Goal: Task Accomplishment & Management: Use online tool/utility

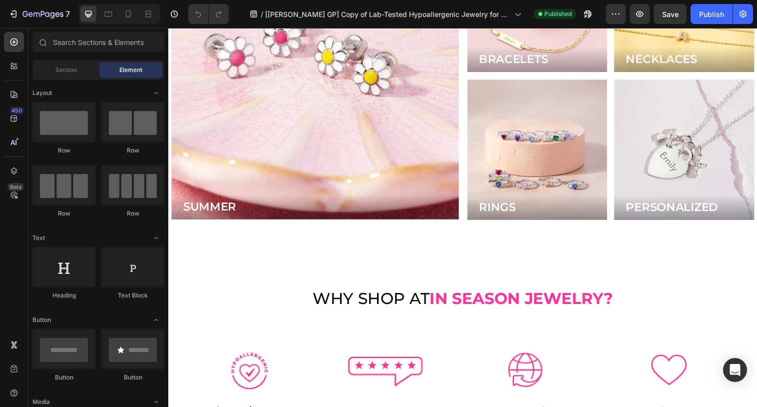
scroll to position [2592, 0]
click at [128, 22] on div at bounding box center [119, 14] width 82 height 20
click at [128, 14] on icon at bounding box center [128, 14] width 10 height 10
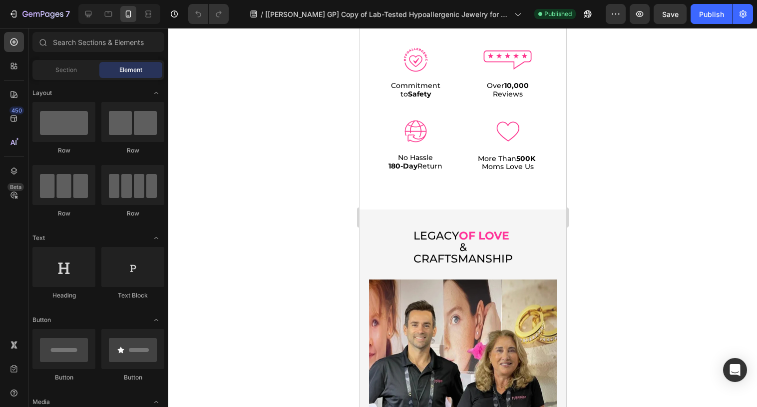
scroll to position [2095, 0]
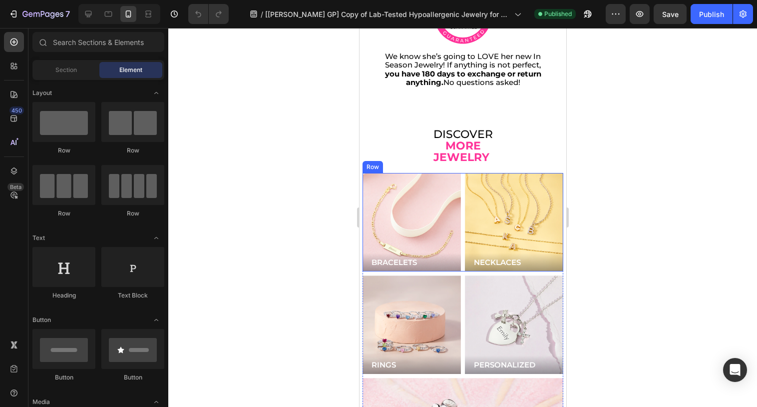
click at [461, 173] on div "BRACELETS Button Hero Banner NECKLACES Button Hero Banner Row" at bounding box center [462, 222] width 201 height 98
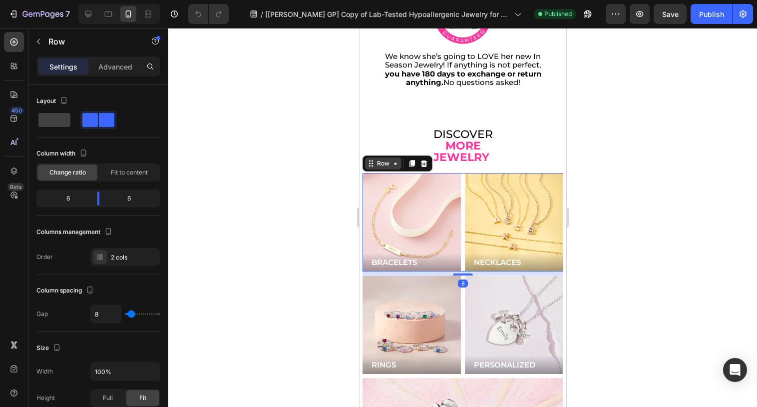
click at [379, 159] on div "Row" at bounding box center [383, 163] width 16 height 9
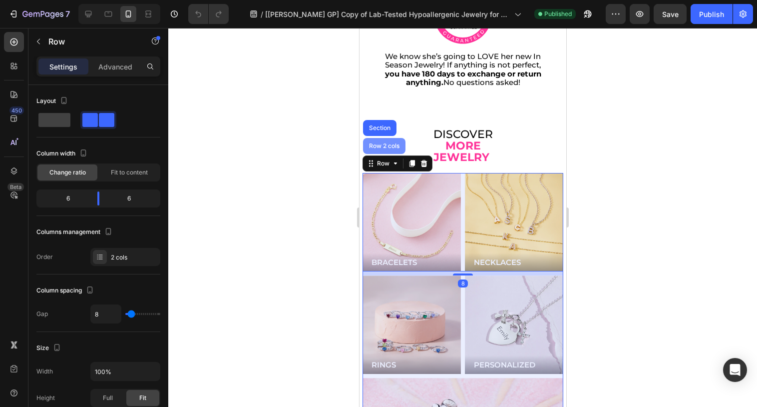
click at [377, 143] on div "Row 2 cols" at bounding box center [384, 146] width 34 height 6
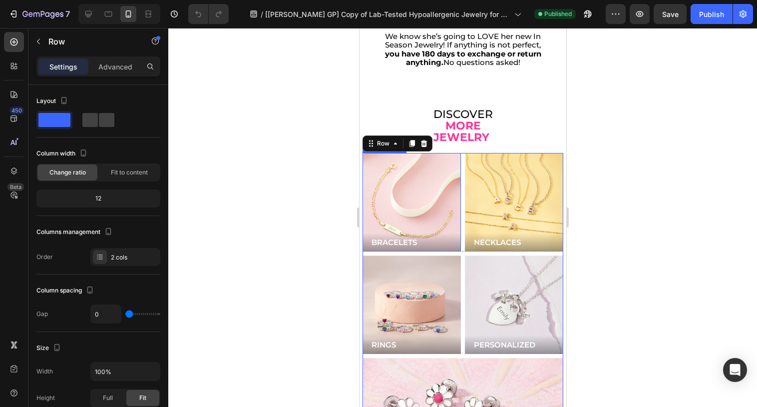
scroll to position [2106, 0]
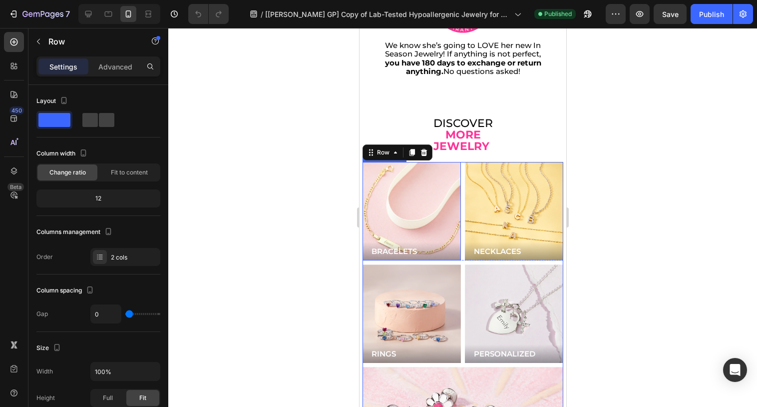
click at [431, 199] on div "Background Image" at bounding box center [411, 211] width 118 height 118
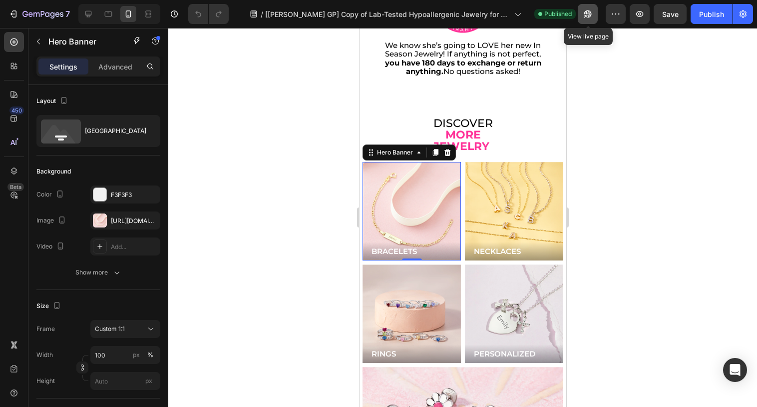
click at [591, 13] on icon "button" at bounding box center [588, 14] width 10 height 10
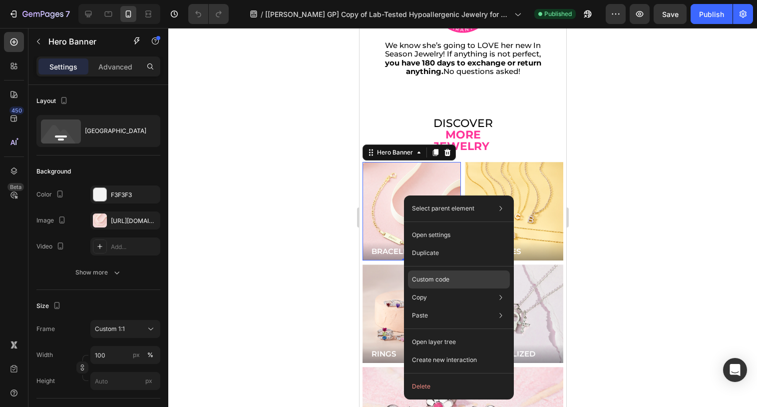
click at [435, 277] on p "Custom code" at bounding box center [430, 279] width 37 height 9
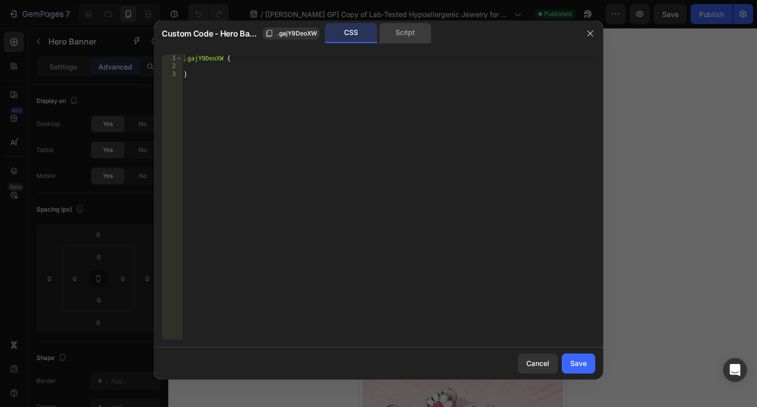
click at [403, 28] on div "Script" at bounding box center [405, 33] width 52 height 20
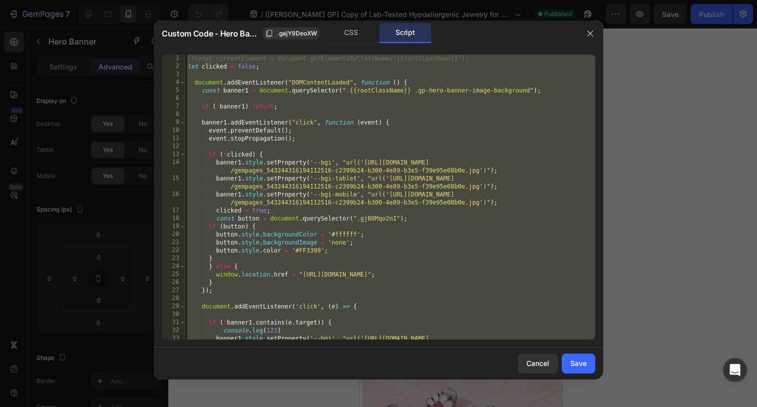
click at [376, 183] on div "//const currentElement = document.getElementsByClassName('{{rootClassName}}'); …" at bounding box center [390, 208] width 410 height 309
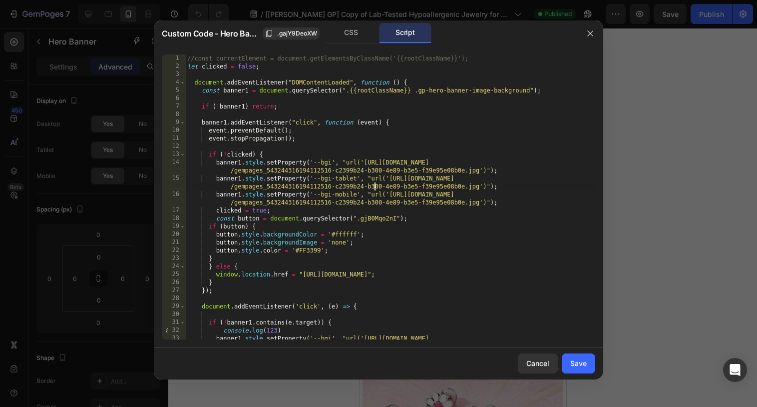
type textarea "}); });"
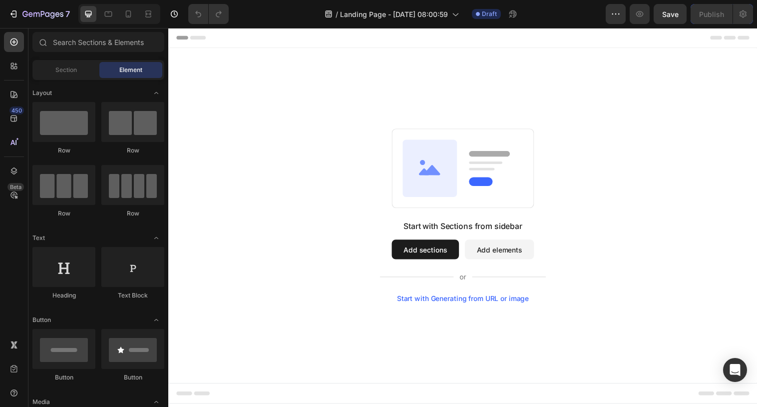
click at [427, 80] on div "Start with Sections from sidebar Add sections Add elements Start with Generatin…" at bounding box center [468, 218] width 600 height 341
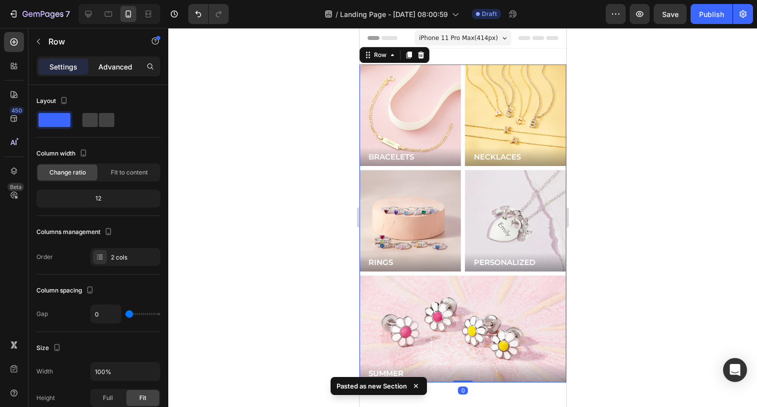
click at [116, 68] on p "Advanced" at bounding box center [115, 66] width 34 height 10
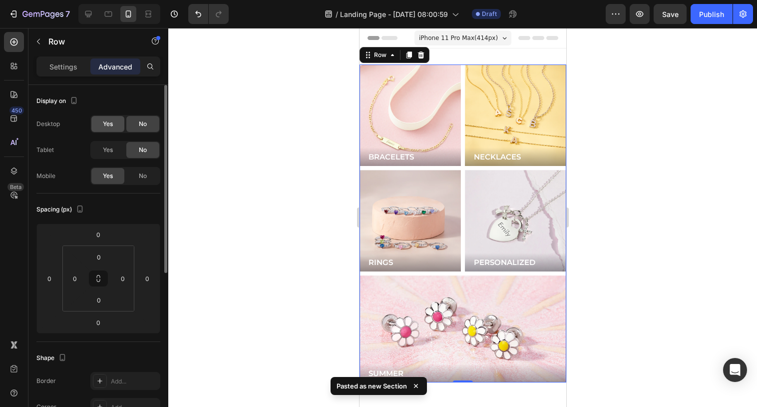
click at [116, 125] on div "Yes" at bounding box center [107, 124] width 33 height 16
click at [113, 152] on span "Yes" at bounding box center [108, 149] width 10 height 9
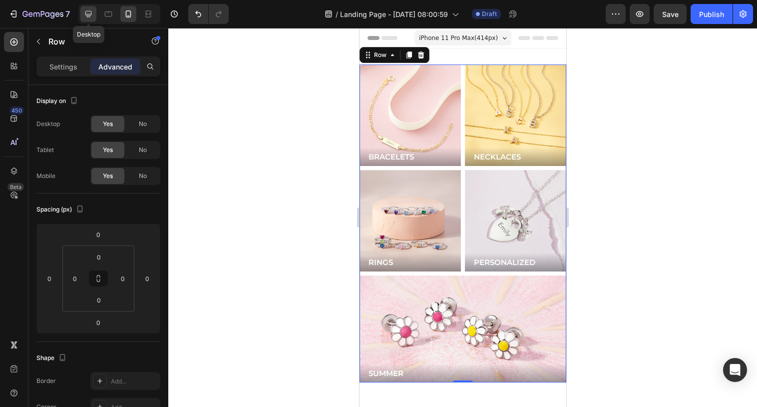
click at [85, 18] on icon at bounding box center [88, 14] width 10 height 10
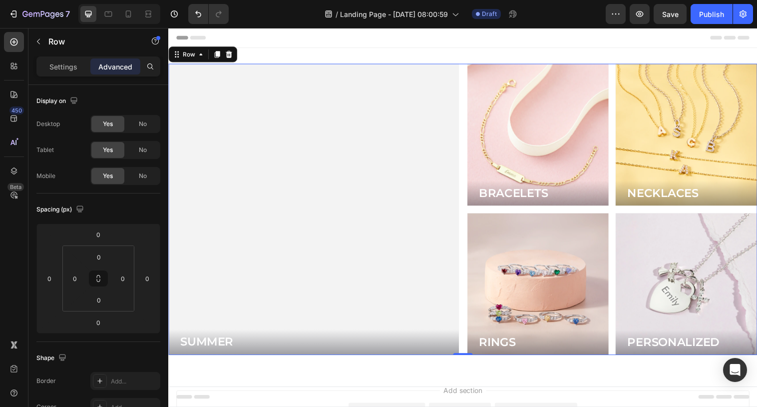
scroll to position [1, 0]
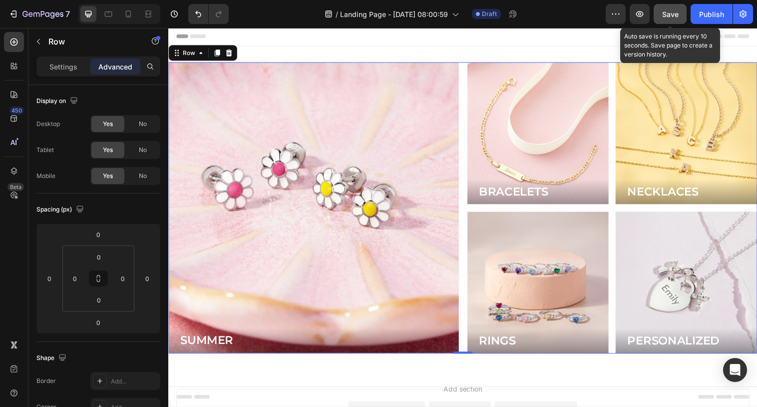
click at [669, 17] on span "Save" at bounding box center [670, 14] width 16 height 8
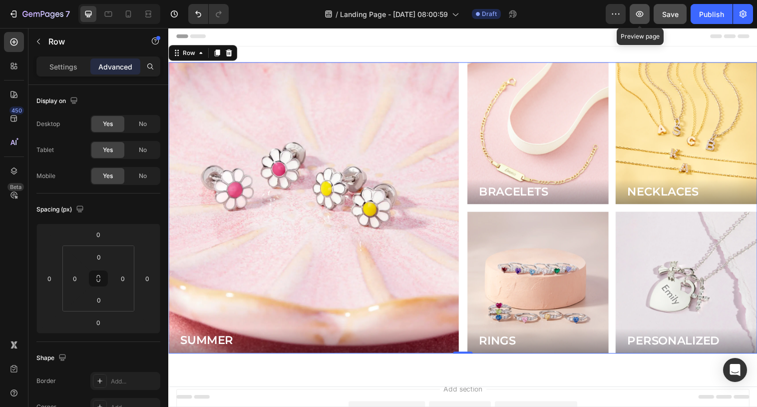
click at [647, 15] on button "button" at bounding box center [640, 14] width 20 height 20
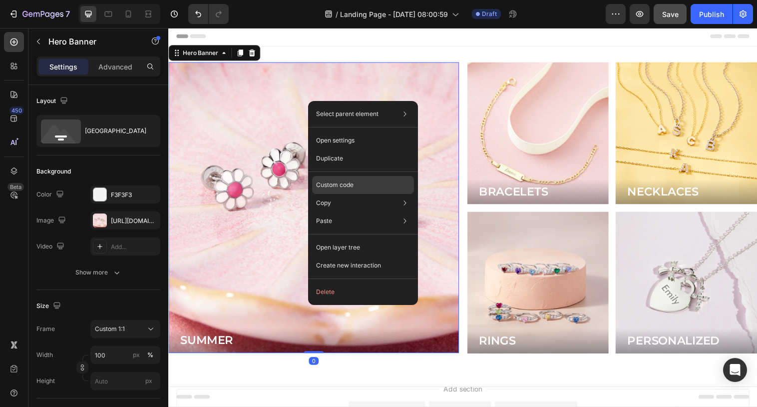
click at [334, 185] on p "Custom code" at bounding box center [334, 184] width 37 height 9
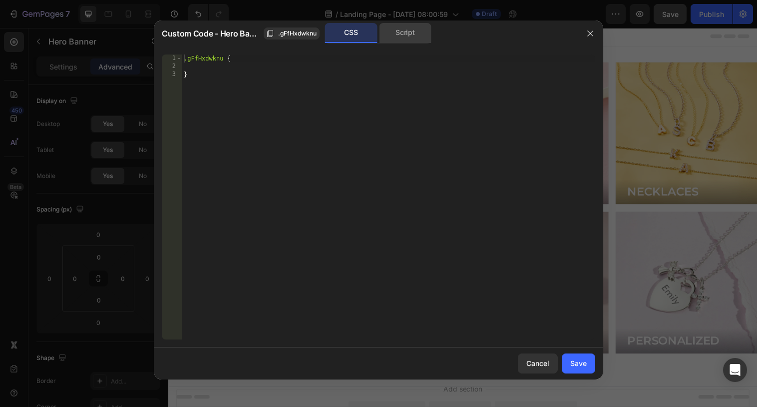
click at [401, 42] on div "Script" at bounding box center [405, 33] width 52 height 20
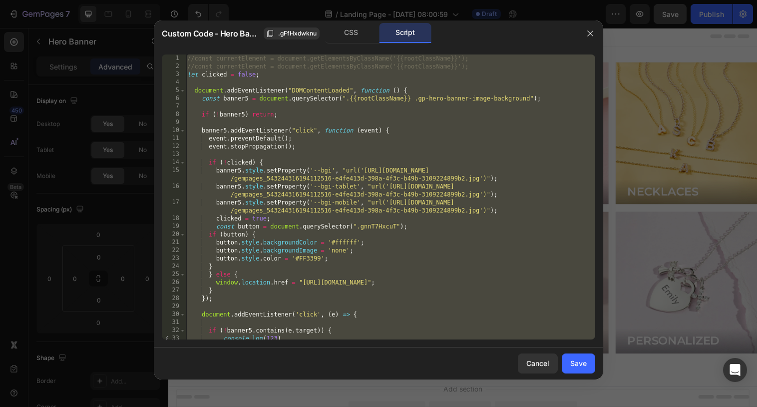
click at [476, 188] on div "//const currentElement = document.getElementsByClassName('{{rootClassName}}'); …" at bounding box center [390, 208] width 410 height 309
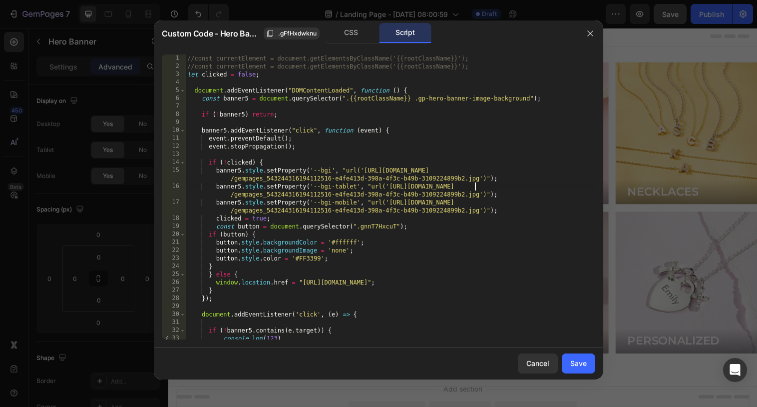
click at [429, 140] on div "//const currentElement = document.getElementsByClassName('{{rootClassName}}'); …" at bounding box center [390, 208] width 410 height 309
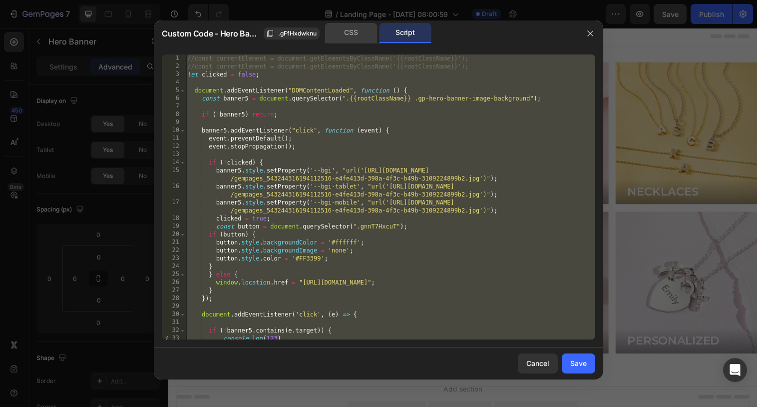
click at [350, 35] on div "CSS" at bounding box center [351, 33] width 52 height 20
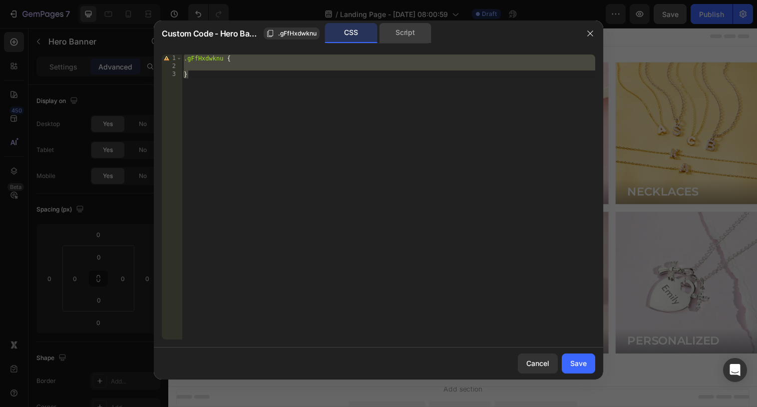
click at [390, 34] on div "Script" at bounding box center [405, 33] width 52 height 20
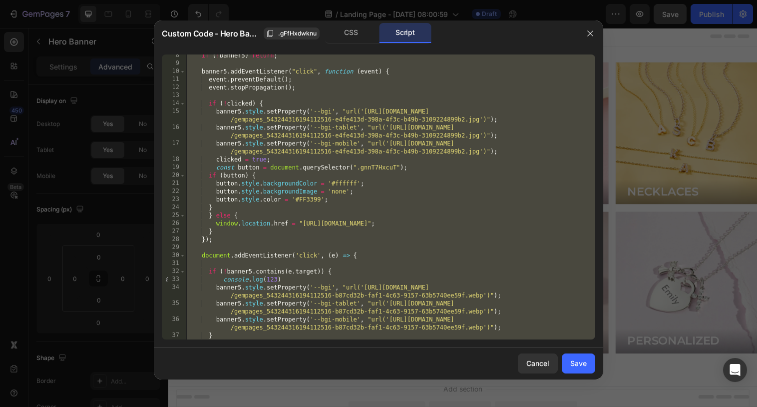
scroll to position [75, 0]
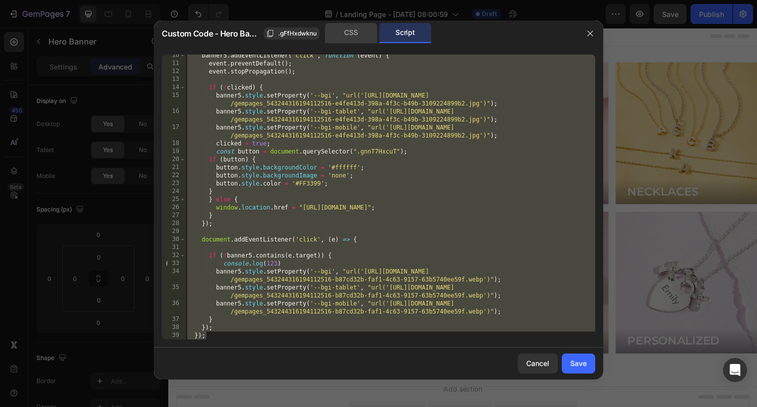
click at [362, 41] on div "CSS" at bounding box center [351, 33] width 52 height 20
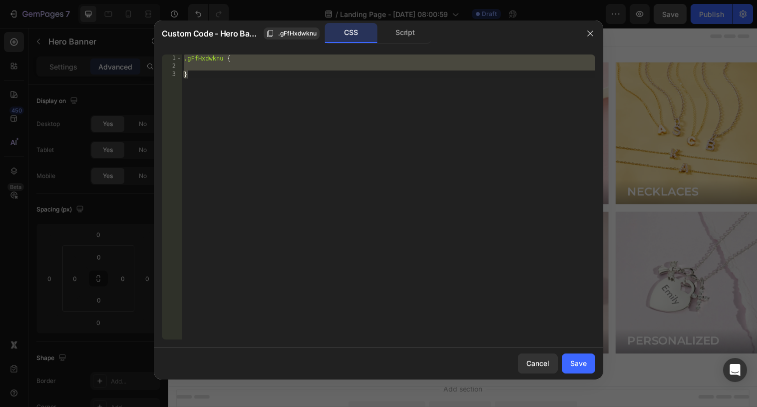
click at [349, 113] on div ".gFfHxdwknu { }" at bounding box center [389, 204] width 414 height 301
type textarea "}"
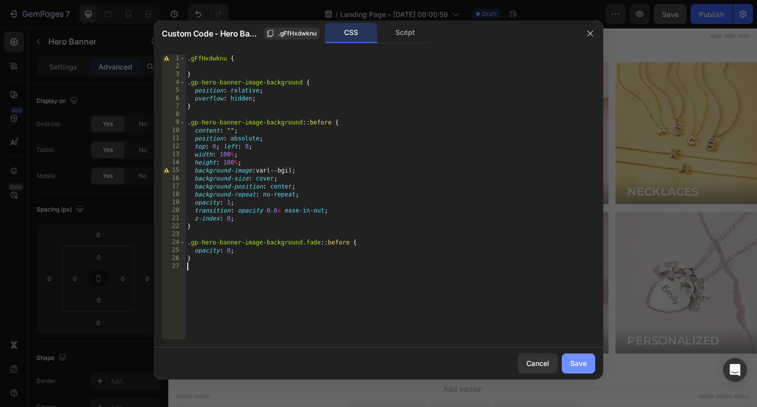
click at [581, 363] on div "Save" at bounding box center [579, 363] width 16 height 10
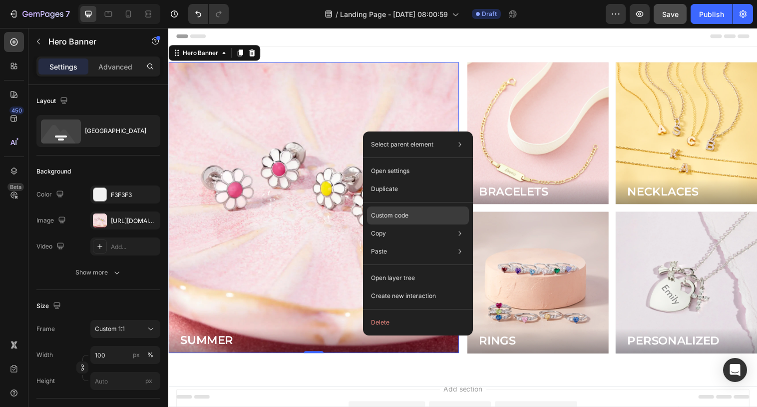
click at [390, 242] on div "Custom code" at bounding box center [418, 251] width 102 height 18
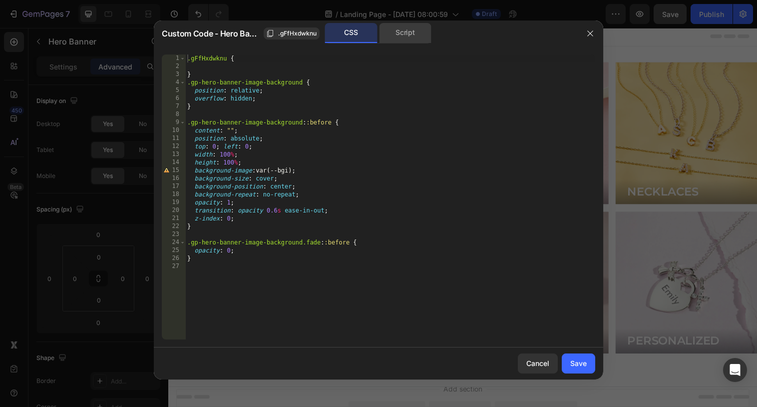
click at [397, 37] on div "Script" at bounding box center [405, 33] width 52 height 20
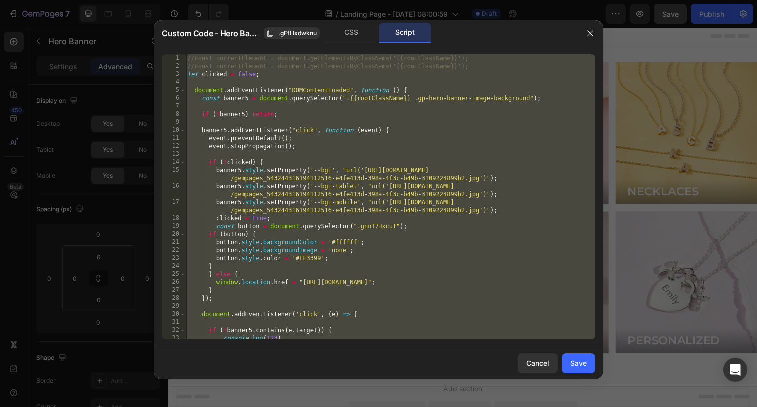
click at [379, 143] on div "//const currentElement = document.getElementsByClassName('{{rootClassName}}'); …" at bounding box center [390, 208] width 410 height 309
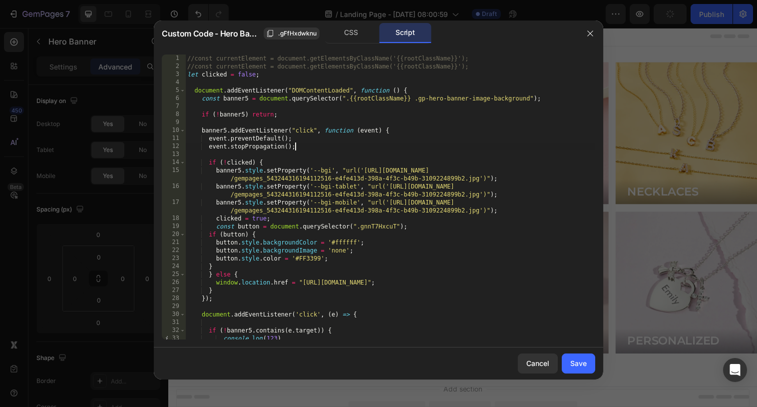
type textarea "}); });"
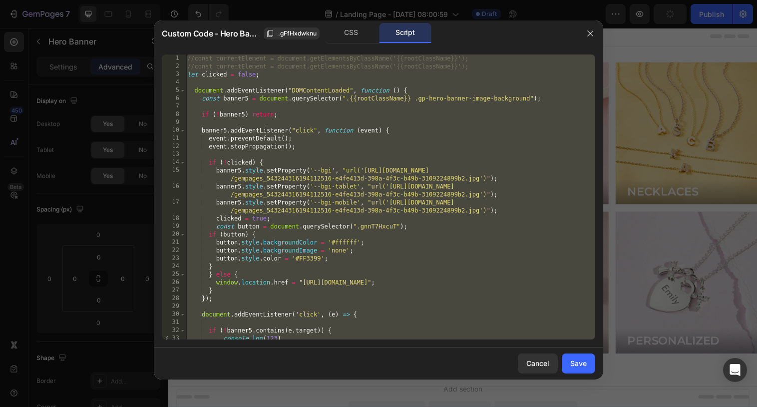
paste textarea
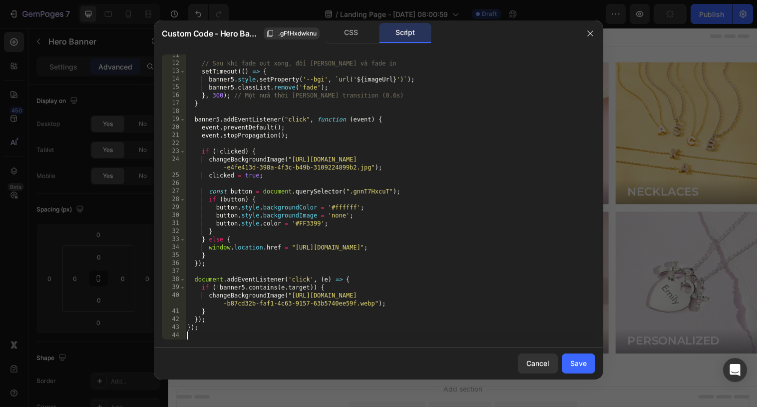
scroll to position [83, 0]
drag, startPoint x: 579, startPoint y: 372, endPoint x: 418, endPoint y: 350, distance: 162.4
click at [579, 372] on button "Save" at bounding box center [578, 363] width 33 height 20
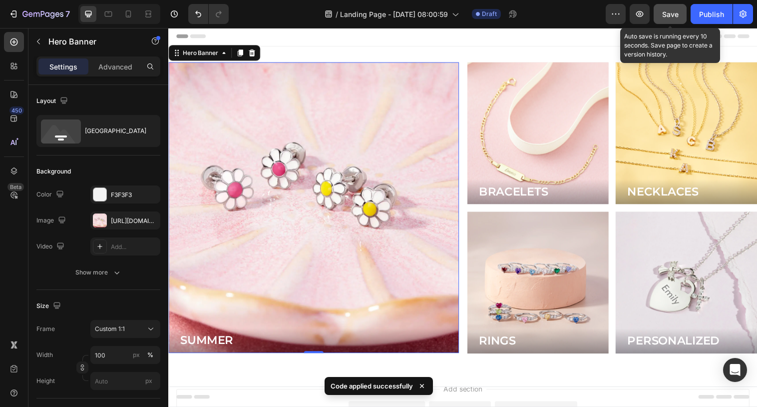
click at [666, 14] on span "Save" at bounding box center [670, 14] width 16 height 8
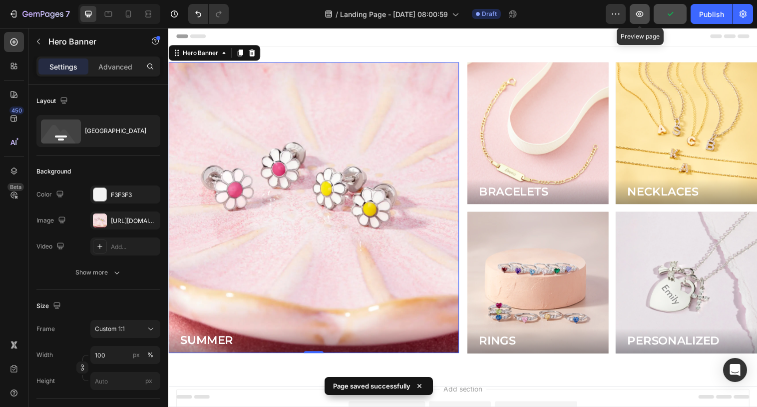
click at [645, 16] on button "button" at bounding box center [640, 14] width 20 height 20
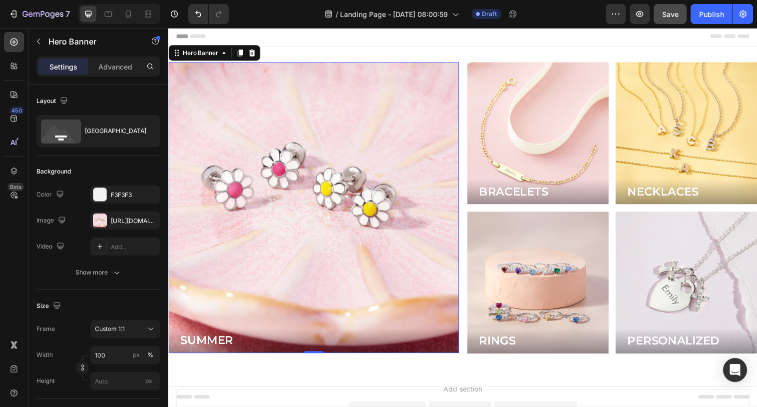
scroll to position [86, 0]
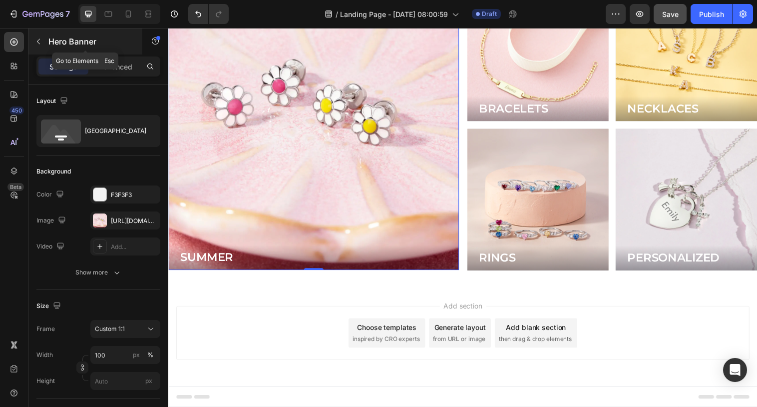
click at [38, 41] on icon "button" at bounding box center [38, 41] width 8 height 8
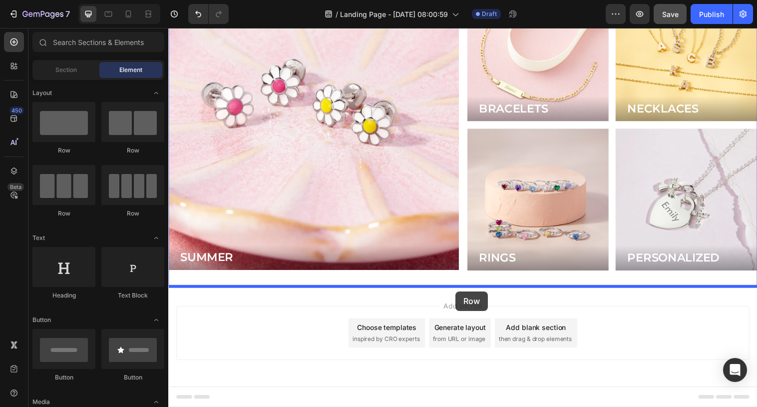
drag, startPoint x: 285, startPoint y: 151, endPoint x: 463, endPoint y: 297, distance: 230.0
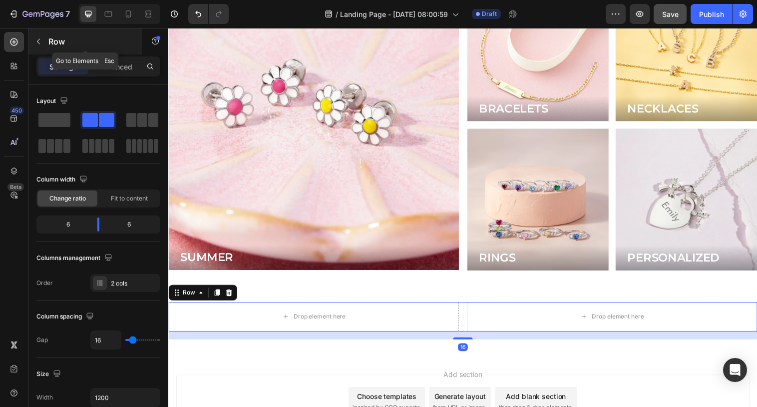
click at [39, 42] on icon "button" at bounding box center [38, 41] width 8 height 8
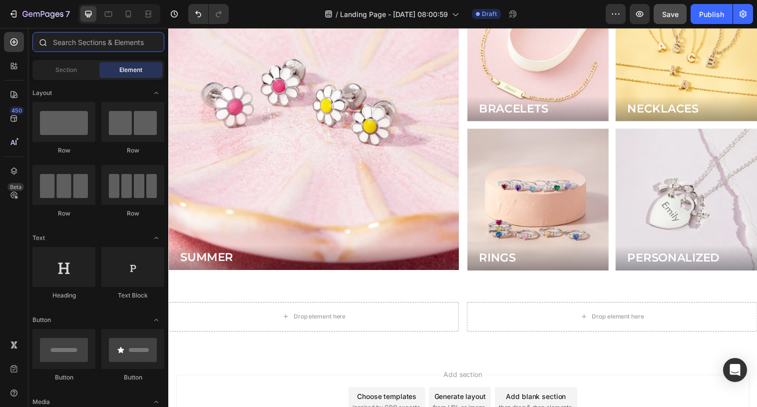
click at [68, 42] on input "text" at bounding box center [98, 42] width 132 height 20
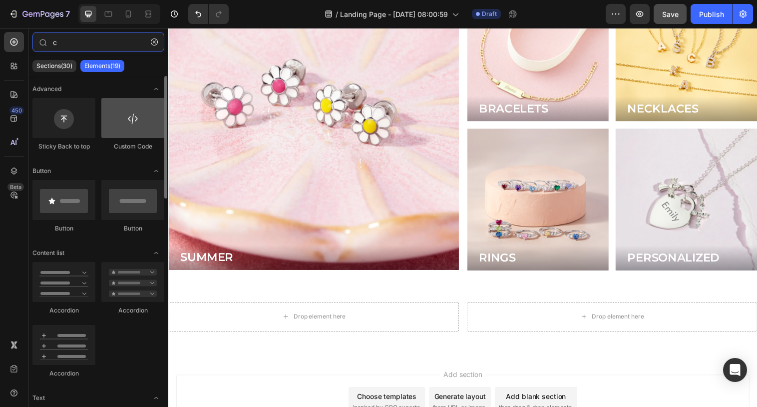
type input "c"
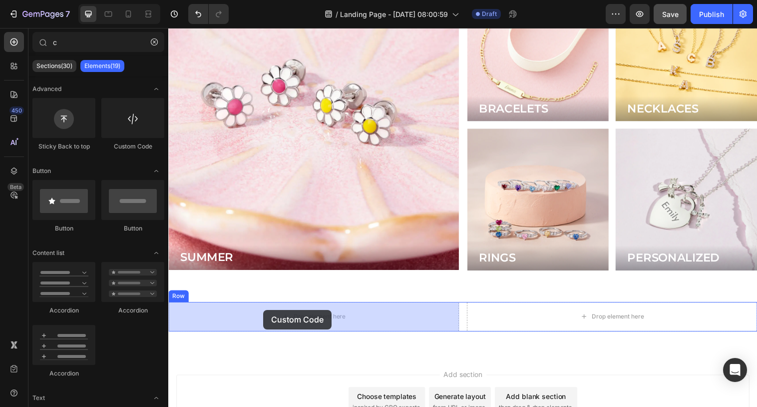
drag, startPoint x: 296, startPoint y: 135, endPoint x: 265, endPoint y: 309, distance: 176.6
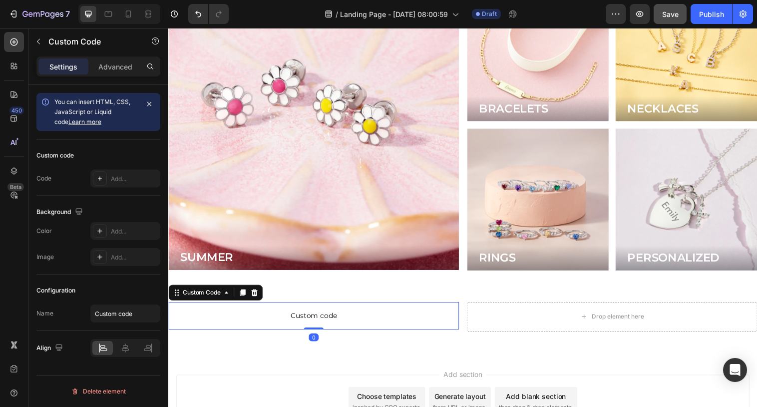
click at [265, 315] on span "Custom code" at bounding box center [316, 321] width 296 height 12
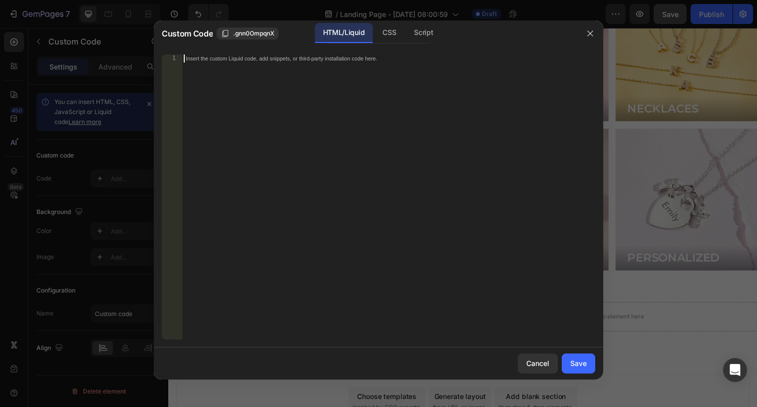
click at [311, 179] on div "Insert the custom Liquid code, add snippets, or third-party installation code h…" at bounding box center [389, 204] width 414 height 301
paste textarea "<script src="script.js"></script>"
type textarea "<script src="script.js"></script>"
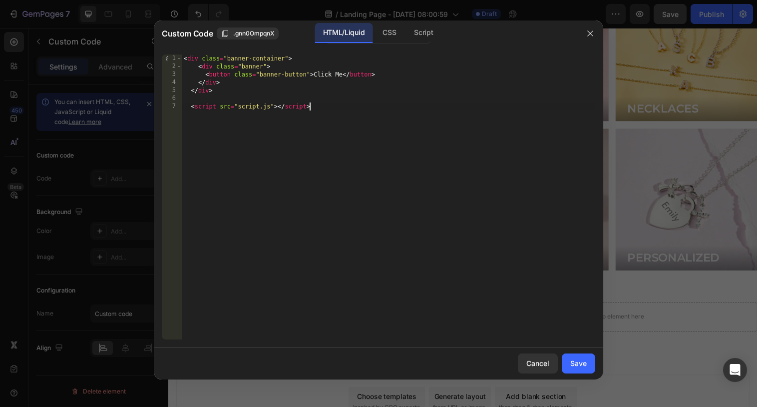
click at [383, 43] on div "HTML/Liquid CSS Script" at bounding box center [378, 33] width 106 height 20
click at [406, 30] on div "CSS" at bounding box center [423, 33] width 35 height 20
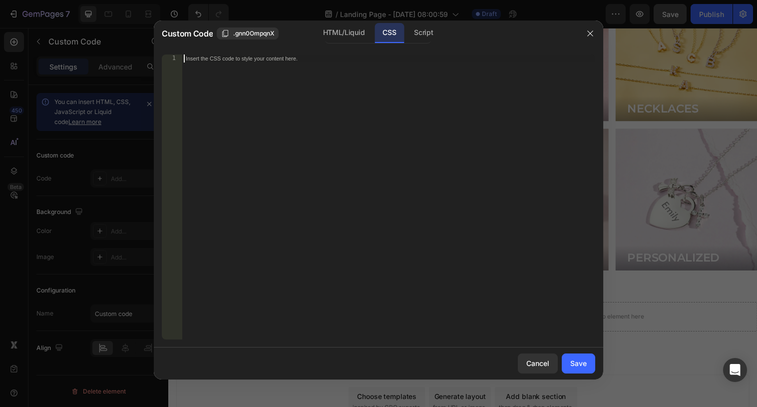
click at [364, 81] on div "Insert the CSS code to style your content here." at bounding box center [389, 204] width 414 height 301
paste textarea "}"
type textarea "}"
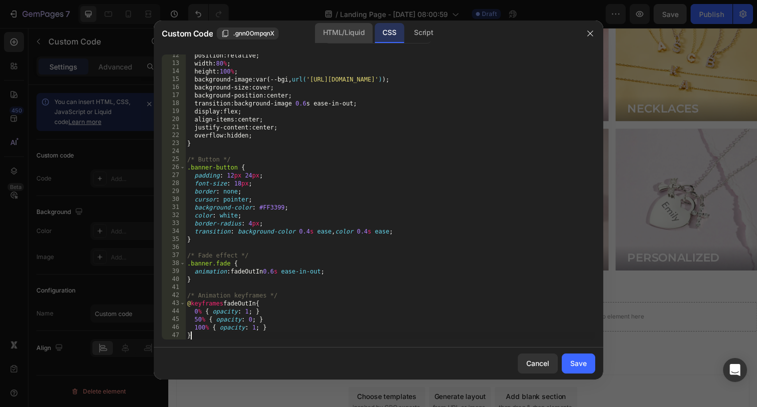
scroll to position [91, 0]
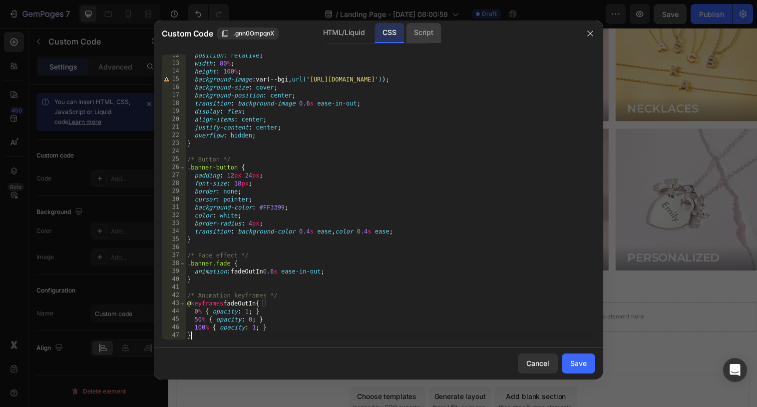
click at [433, 36] on div "Script" at bounding box center [423, 33] width 35 height 20
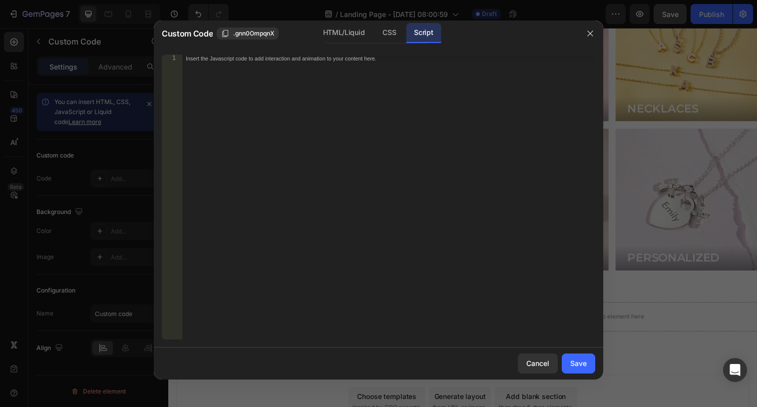
click at [392, 154] on div "Insert the Javascript code to add interaction and animation to your content her…" at bounding box center [389, 204] width 414 height 301
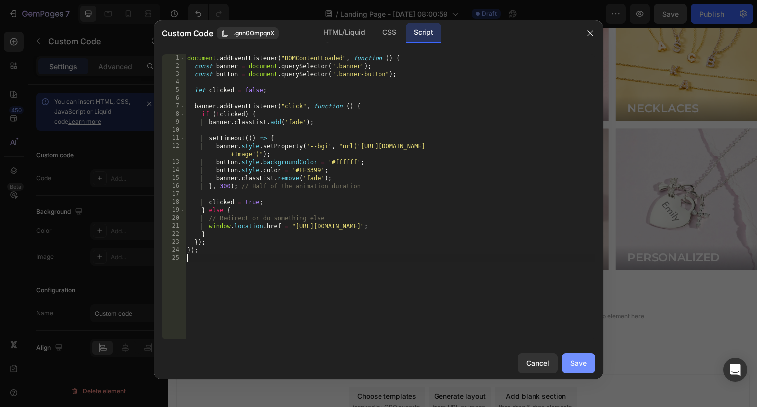
click at [575, 364] on div "Save" at bounding box center [579, 363] width 16 height 10
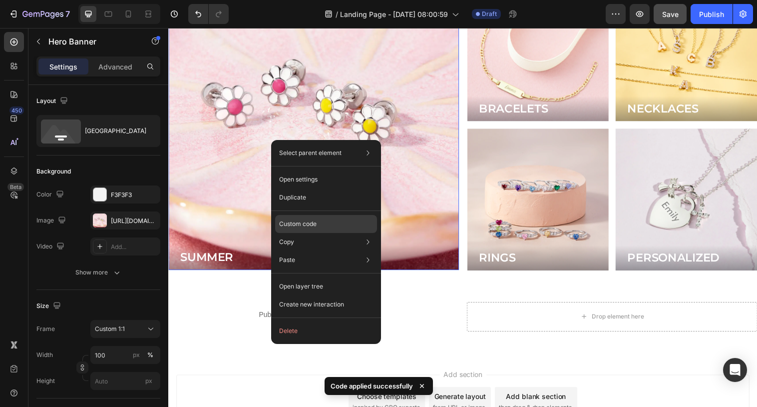
click at [300, 223] on p "Custom code" at bounding box center [297, 223] width 37 height 9
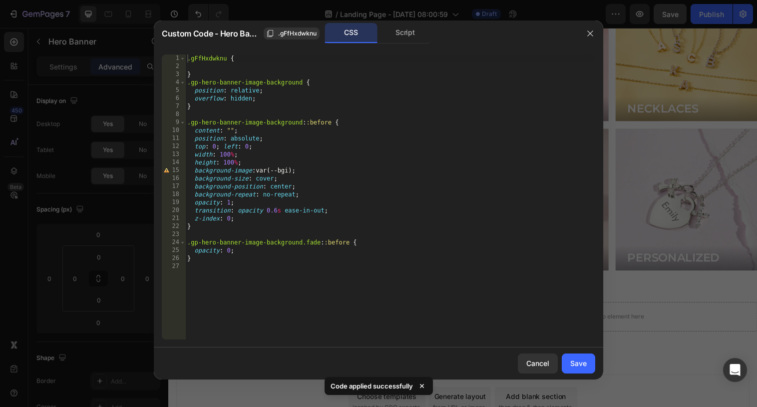
click at [404, 21] on div "Custom Code - Hero Banner .gFfHxdwknu CSS Script" at bounding box center [366, 33] width 424 height 26
click at [404, 25] on div "Script" at bounding box center [405, 33] width 52 height 20
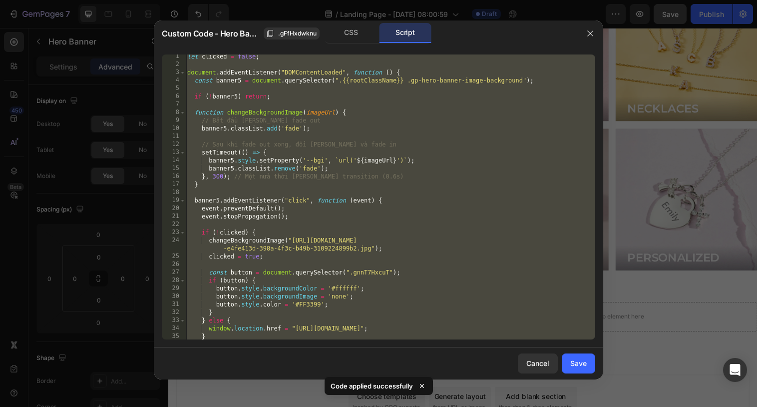
scroll to position [2, 0]
click at [373, 248] on div "let clicked = false ; document . addEventListener ( "DOMContentLoaded" , functi…" at bounding box center [390, 202] width 410 height 301
type textarea "changeBackgroundImage("[URL][DOMAIN_NAME]");"
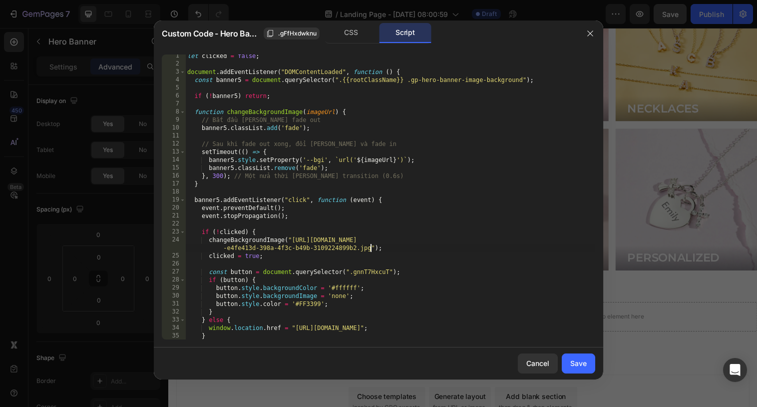
click at [293, 239] on div "let clicked = false ; document . addEventListener ( "DOMContentLoaded" , functi…" at bounding box center [390, 202] width 410 height 301
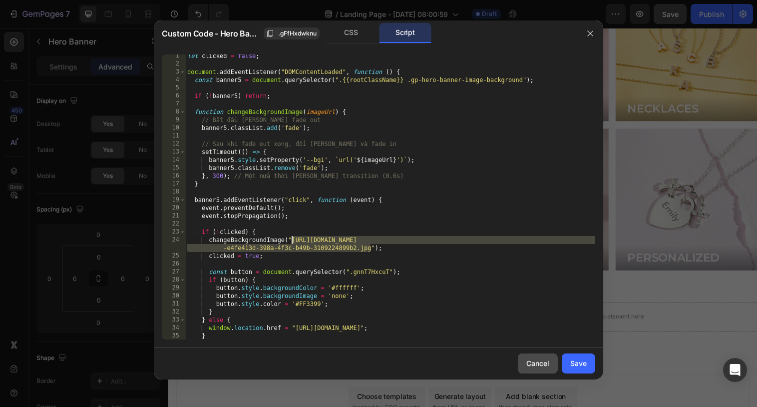
click at [541, 360] on div "Cancel" at bounding box center [538, 363] width 23 height 10
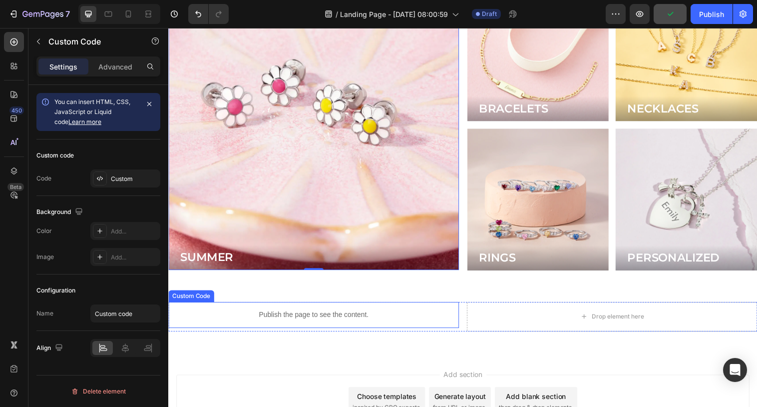
click at [366, 315] on p "Publish the page to see the content." at bounding box center [316, 320] width 296 height 10
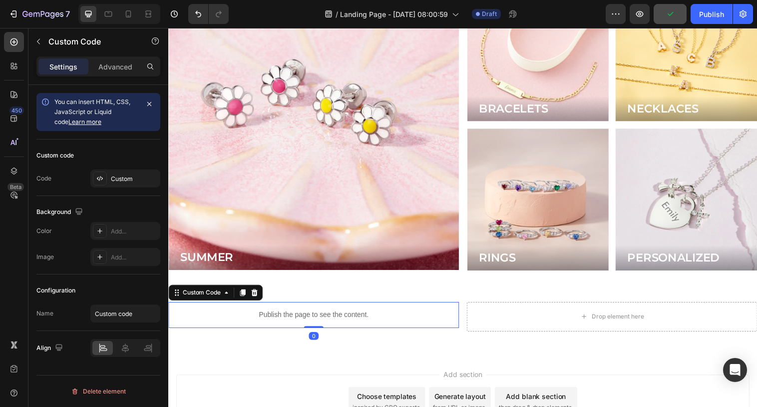
click at [366, 315] on p "Publish the page to see the content." at bounding box center [316, 320] width 296 height 10
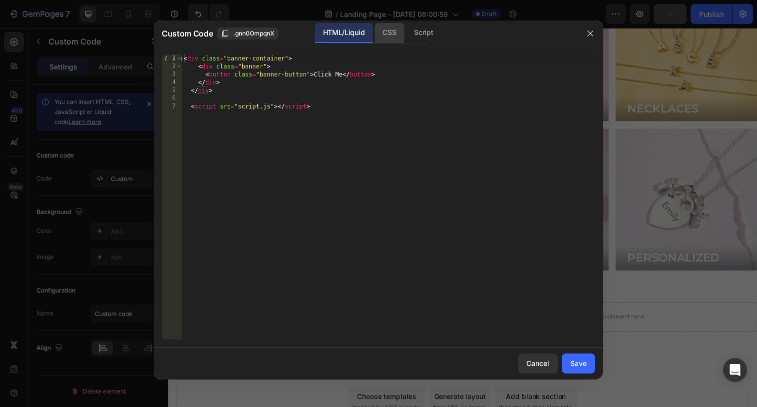
click at [406, 34] on div "CSS" at bounding box center [423, 33] width 35 height 20
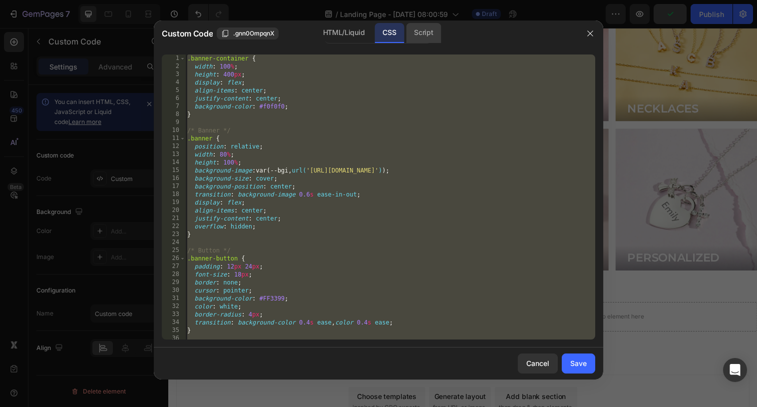
click at [424, 32] on div "Script" at bounding box center [423, 33] width 35 height 20
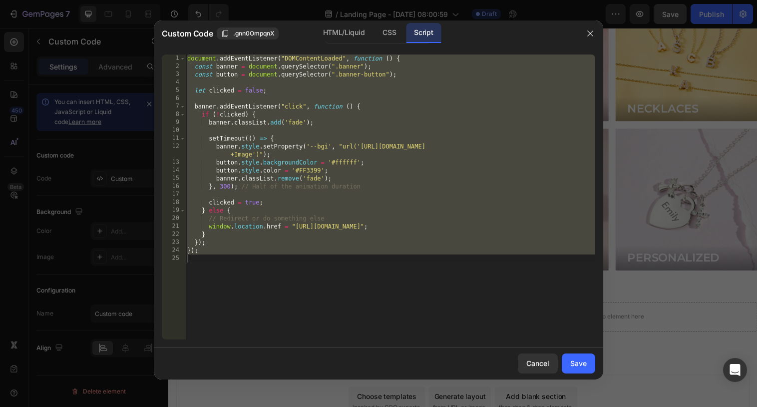
click at [361, 145] on div "document . addEventListener ( "DOMContentLoaded" , function ( ) { const banner …" at bounding box center [390, 204] width 410 height 301
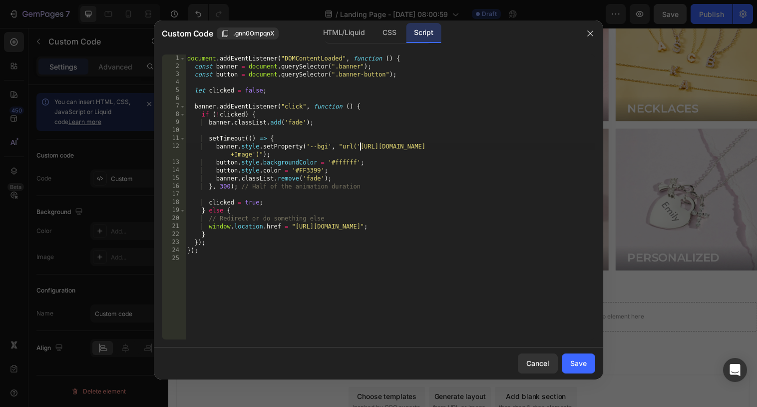
click at [252, 155] on div "document . addEventListener ( "DOMContentLoaded" , function ( ) { const banner …" at bounding box center [390, 204] width 410 height 301
paste textarea "[DOMAIN_NAME][URL]"
click at [362, 43] on div "Custom Code .gnn0OmpqnX HTML/Liquid CSS Script" at bounding box center [366, 33] width 424 height 26
click at [381, 39] on div "CSS" at bounding box center [389, 33] width 29 height 20
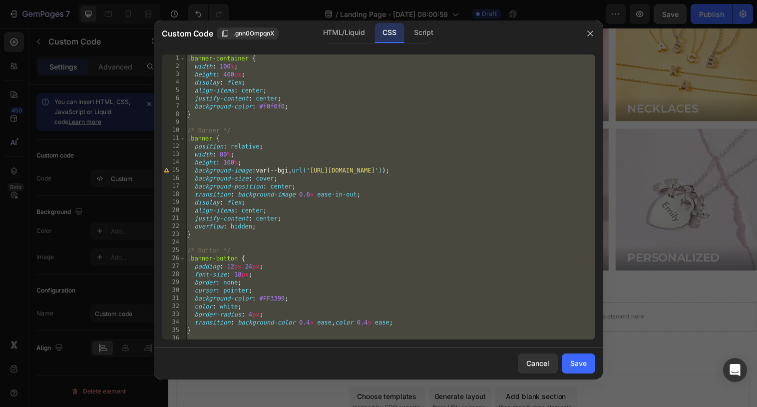
click at [445, 179] on div ".banner-container { width : 100 % ; height : 400 px ; display : flex ; align-it…" at bounding box center [390, 204] width 410 height 301
type textarea "background-size: cover;"
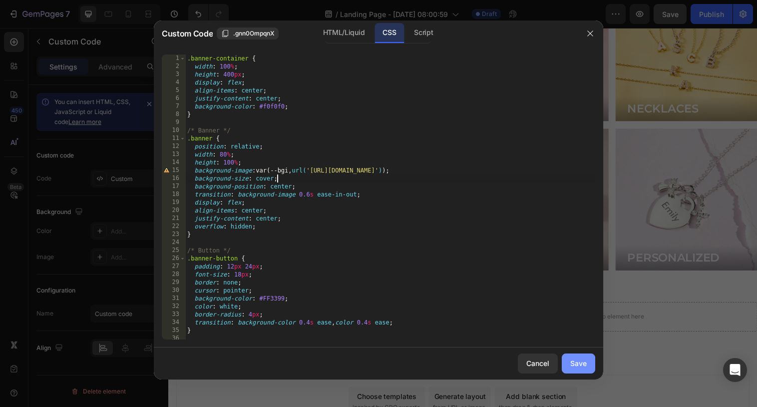
click at [585, 366] on div "Save" at bounding box center [579, 363] width 16 height 10
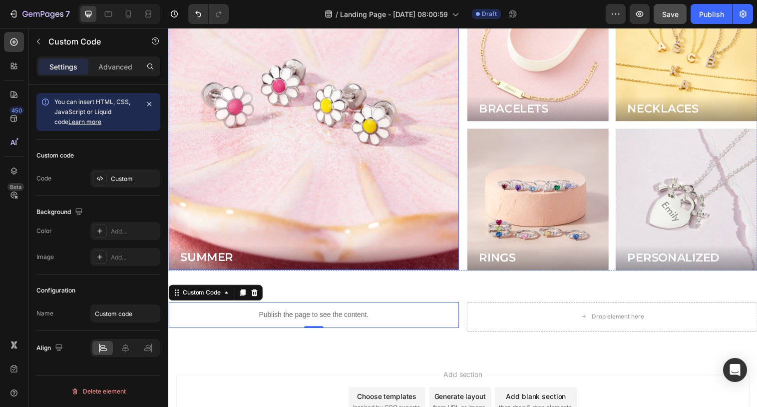
click at [308, 155] on div "Background Image" at bounding box center [316, 127] width 296 height 296
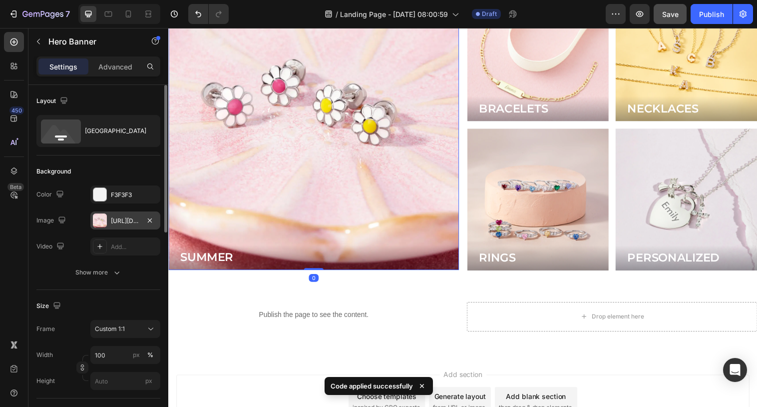
click at [121, 218] on div "[URL][DOMAIN_NAME]" at bounding box center [125, 220] width 29 height 9
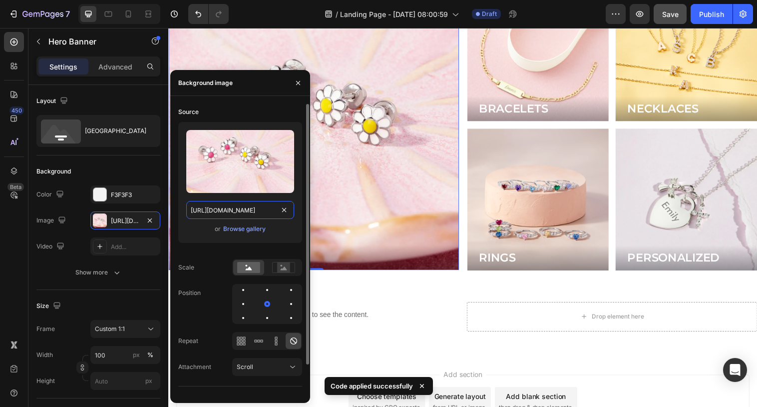
click at [244, 206] on input "[URL][DOMAIN_NAME]" at bounding box center [240, 210] width 108 height 18
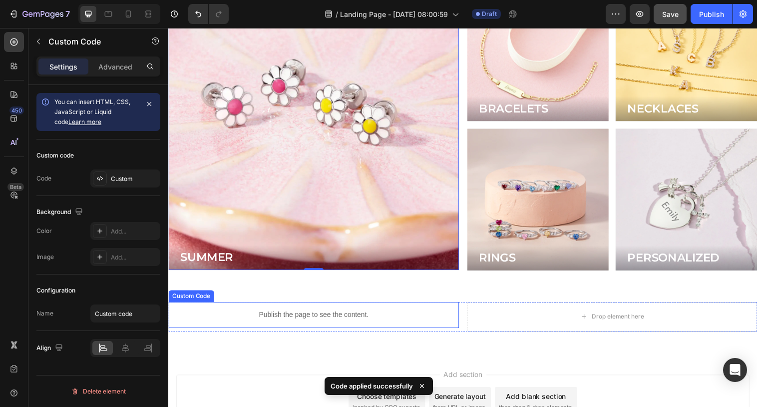
click at [345, 318] on p "Publish the page to see the content." at bounding box center [316, 320] width 296 height 10
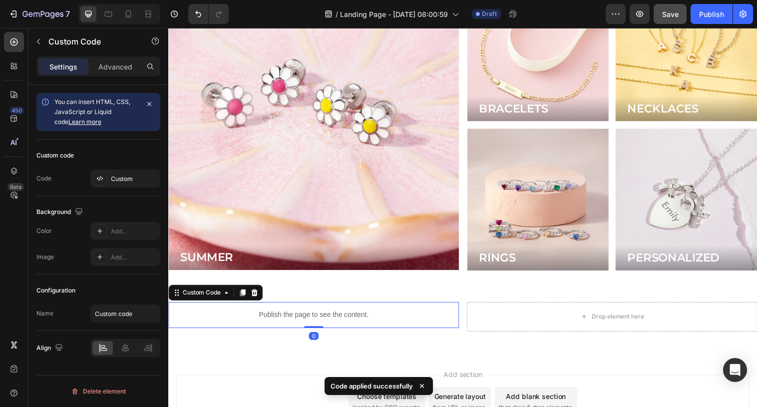
click at [345, 318] on p "Publish the page to see the content." at bounding box center [316, 320] width 296 height 10
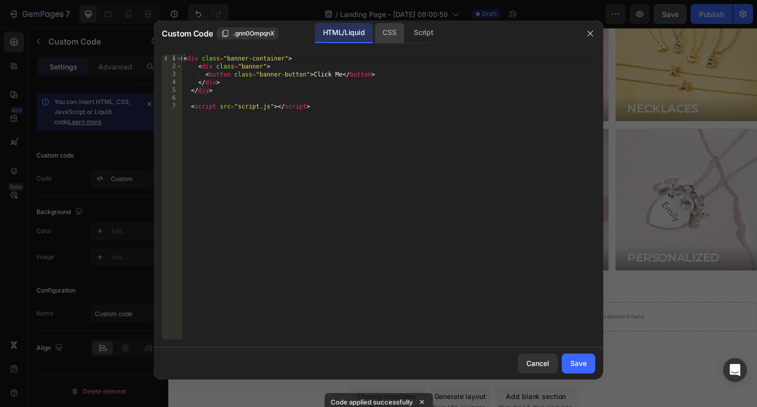
click at [406, 41] on div "CSS" at bounding box center [423, 33] width 35 height 20
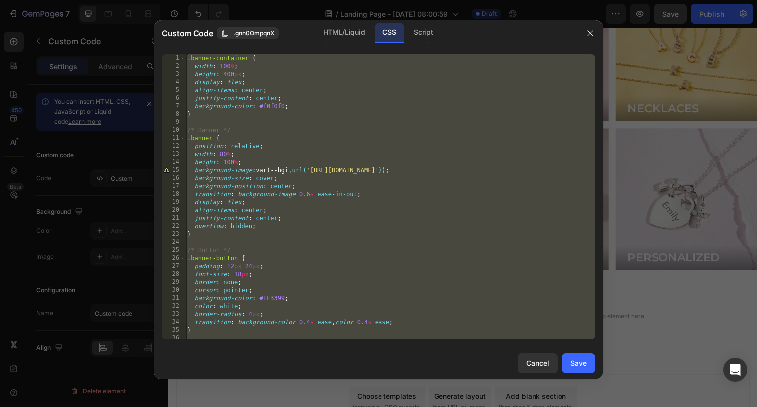
click at [317, 173] on div ".banner-container { width : 100 % ; height : 400 px ; display : flex ; align-it…" at bounding box center [390, 204] width 410 height 301
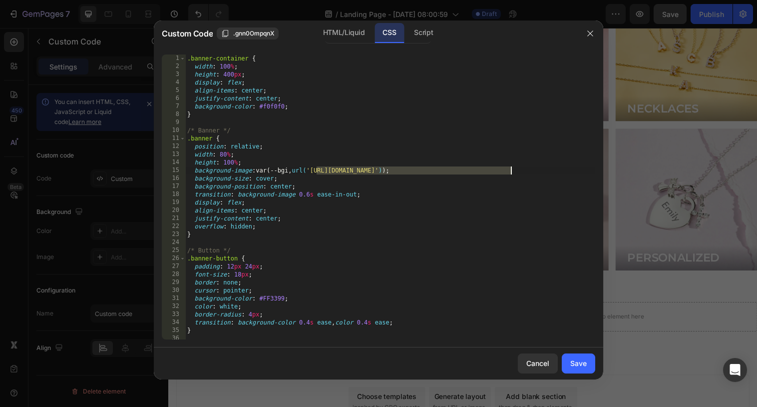
click at [511, 171] on div ".banner-container { width : 100 % ; height : 400 px ; display : flex ; align-it…" at bounding box center [390, 204] width 410 height 301
paste textarea "[DOMAIN_NAME][URL]"
type textarea "background-image: var(--bgi, url('[URL][DOMAIN_NAME]);"
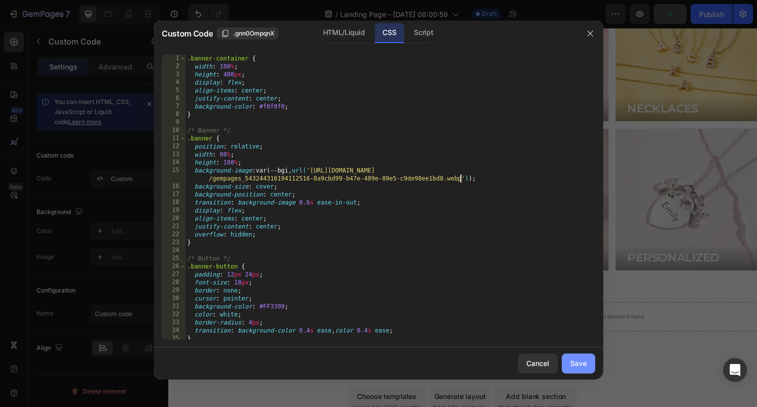
click at [579, 365] on div "Save" at bounding box center [579, 363] width 16 height 10
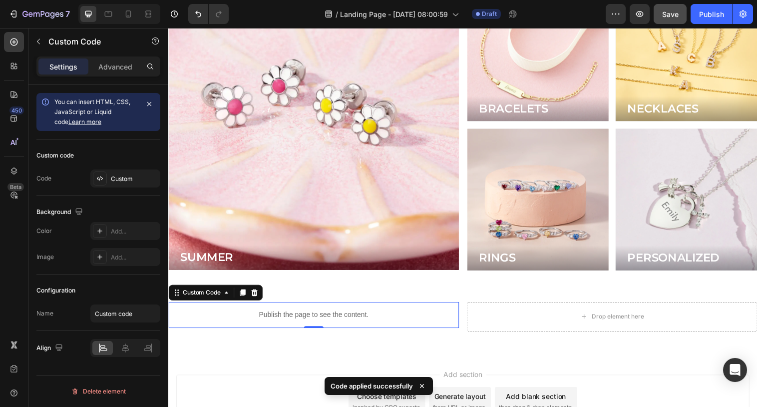
click at [385, 319] on p "Publish the page to see the content." at bounding box center [316, 320] width 296 height 10
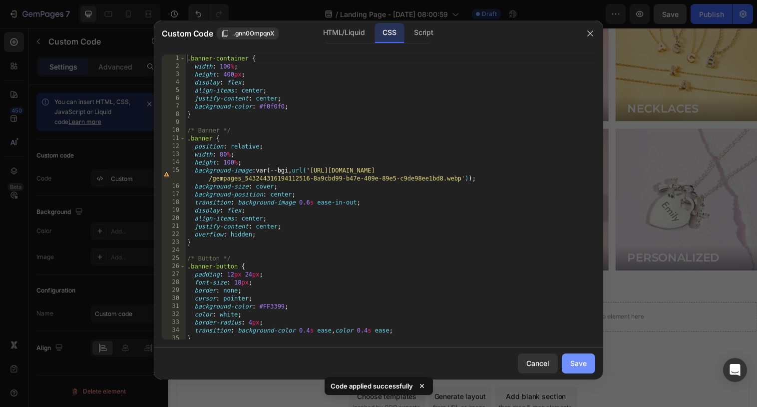
click at [571, 355] on button "Save" at bounding box center [578, 363] width 33 height 20
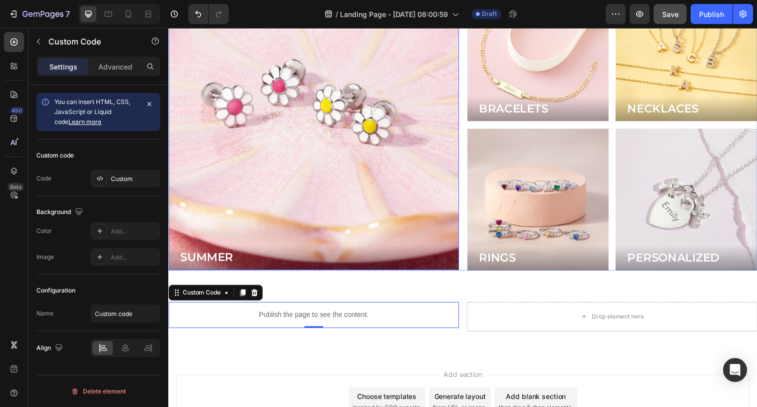
click at [335, 167] on div "Background Image" at bounding box center [316, 127] width 296 height 296
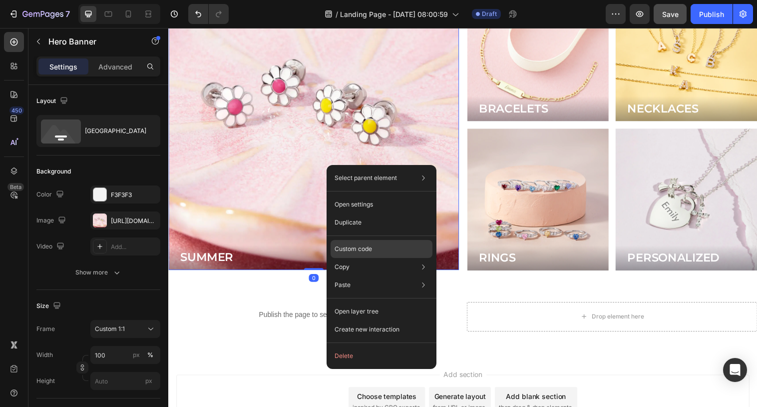
click at [354, 251] on p "Custom code" at bounding box center [353, 248] width 37 height 9
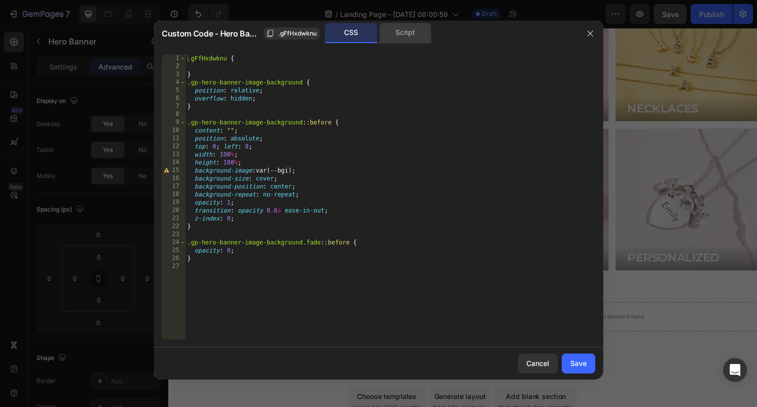
click at [410, 33] on div "Script" at bounding box center [405, 33] width 52 height 20
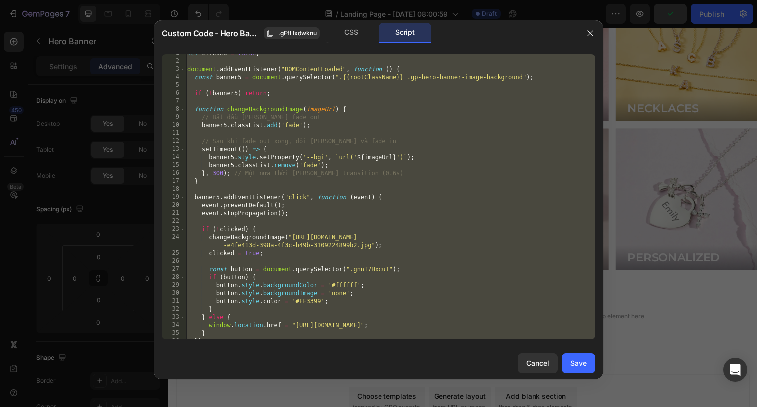
scroll to position [83, 0]
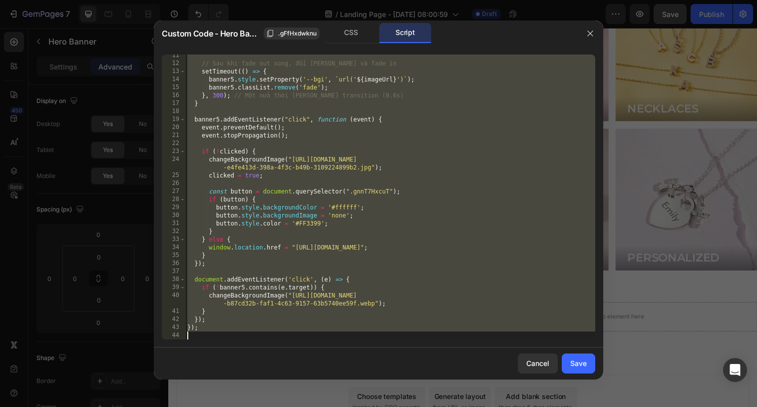
click at [297, 246] on div "// Sau khi fade out xong, đổi [PERSON_NAME] và fade in setTimeout (( ) => { ban…" at bounding box center [390, 196] width 410 height 285
type textarea "window.location.href = "[URL][DOMAIN_NAME]";"
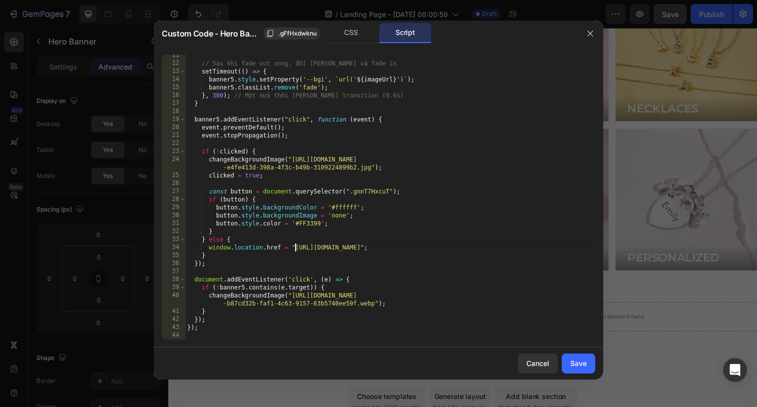
click at [536, 246] on div "// Sau khi fade out xong, đổi [PERSON_NAME] và fade in setTimeout (( ) => { ban…" at bounding box center [390, 201] width 410 height 301
click at [577, 360] on div "Save" at bounding box center [579, 363] width 16 height 10
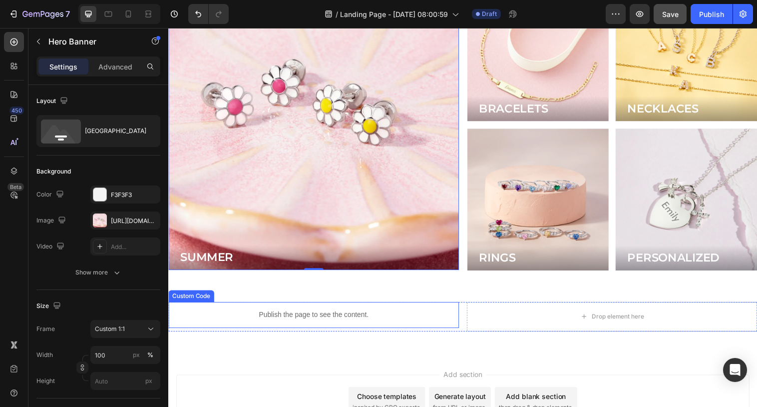
click at [356, 309] on div "Publish the page to see the content." at bounding box center [316, 320] width 296 height 26
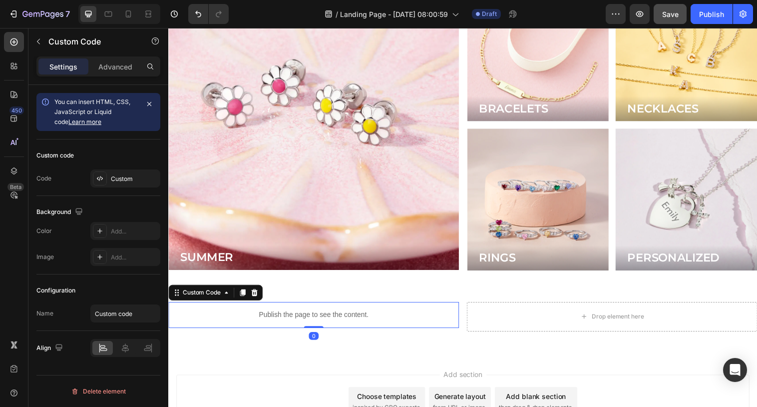
click at [347, 318] on p "Publish the page to see the content." at bounding box center [316, 320] width 296 height 10
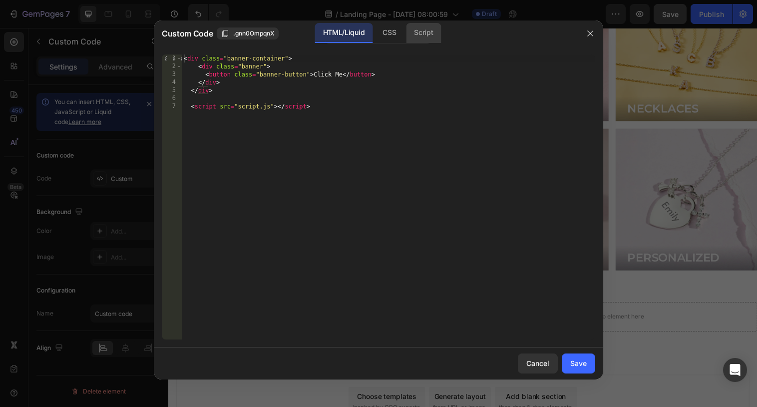
click at [423, 40] on div "Script" at bounding box center [423, 33] width 35 height 20
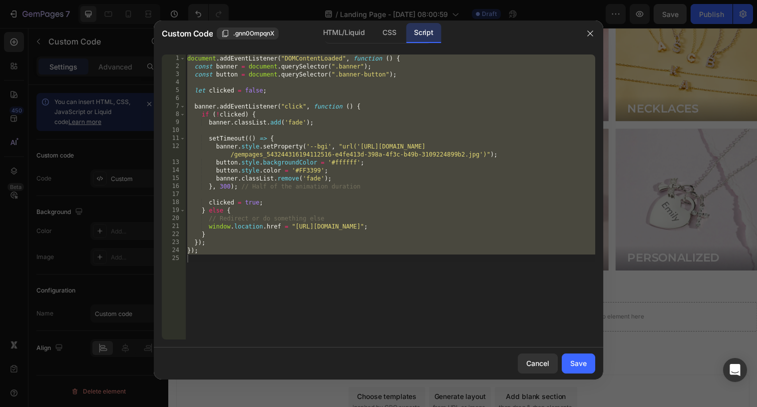
click at [432, 153] on div "document . addEventListener ( "DOMContentLoaded" , function ( ) { const banner …" at bounding box center [390, 204] width 410 height 301
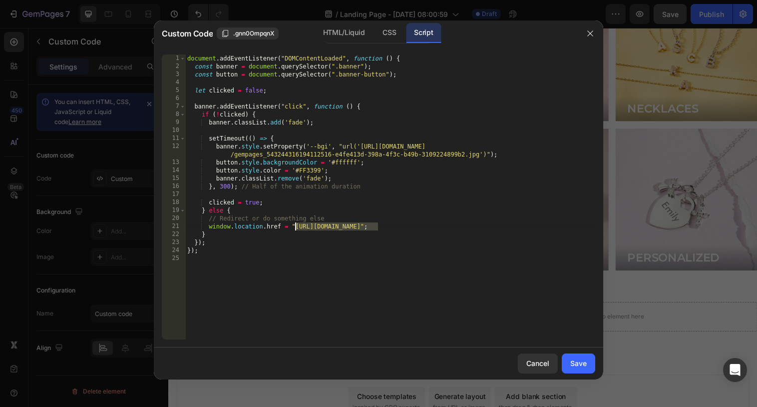
drag, startPoint x: 378, startPoint y: 228, endPoint x: 294, endPoint y: 226, distance: 84.0
click at [294, 226] on div "document . addEventListener ( "DOMContentLoaded" , function ( ) { const banner …" at bounding box center [390, 204] width 410 height 301
paste textarea "[DOMAIN_NAME][URL]"
type textarea "window.location.href = "[URL][DOMAIN_NAME]";"
click at [581, 372] on button "Save" at bounding box center [578, 363] width 33 height 20
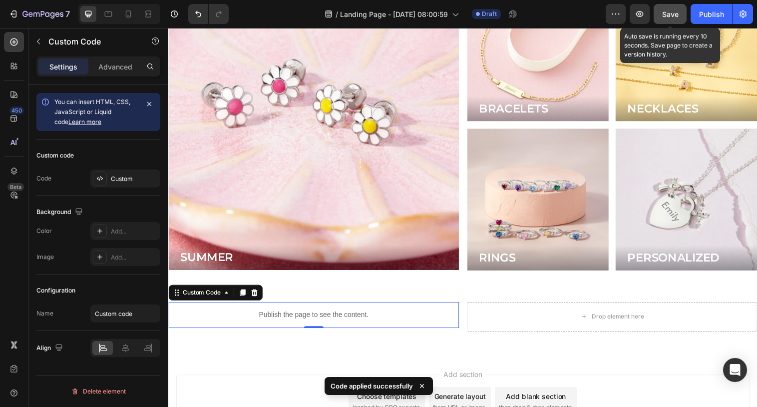
click at [661, 13] on button "Save" at bounding box center [670, 14] width 33 height 20
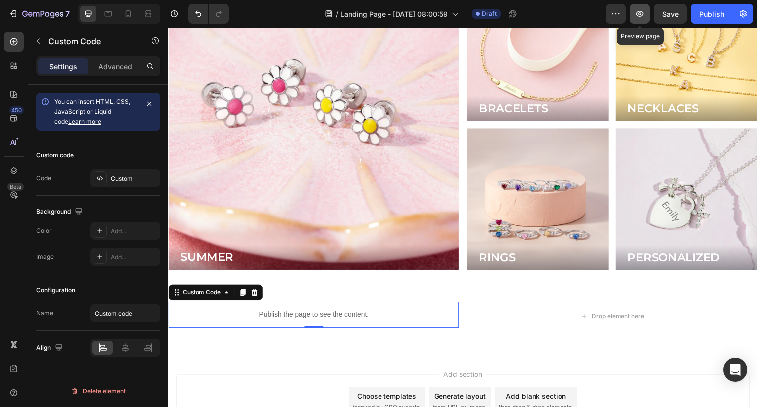
click at [644, 14] on icon "button" at bounding box center [639, 14] width 7 height 6
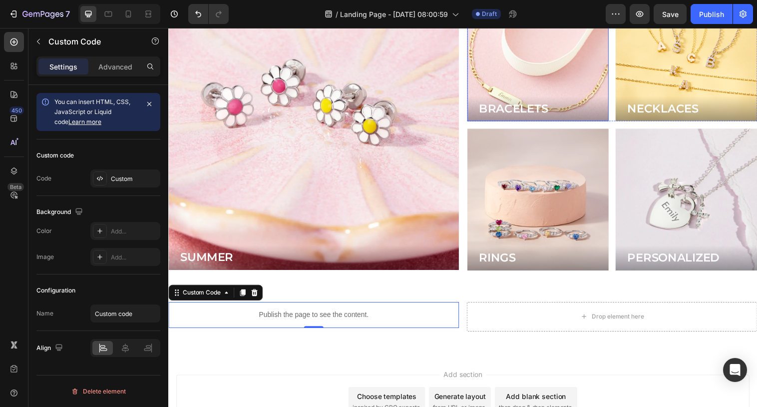
click at [526, 69] on div "Background Image" at bounding box center [544, 50] width 173 height 173
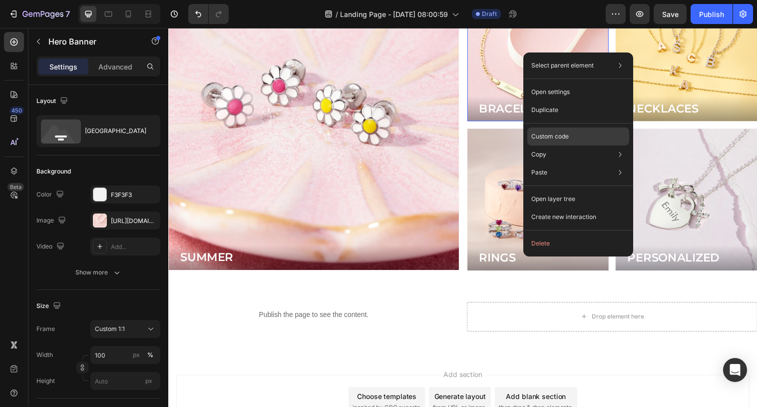
click at [542, 133] on p "Custom code" at bounding box center [550, 136] width 37 height 9
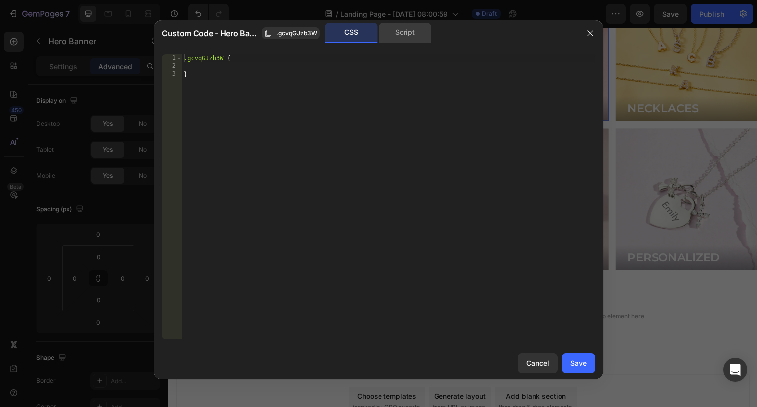
click at [404, 37] on div "Script" at bounding box center [405, 33] width 52 height 20
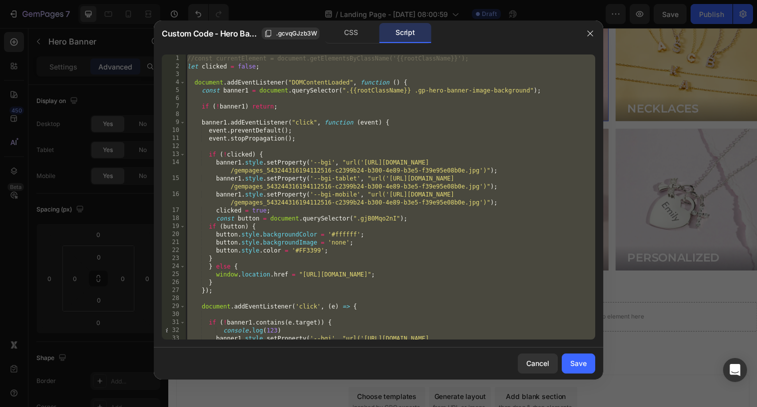
click at [451, 242] on div "//const currentElement = document.getElementsByClassName('{{rootClassName}}'); …" at bounding box center [390, 208] width 410 height 309
type textarea "button.style.backgroundImage = 'none';"
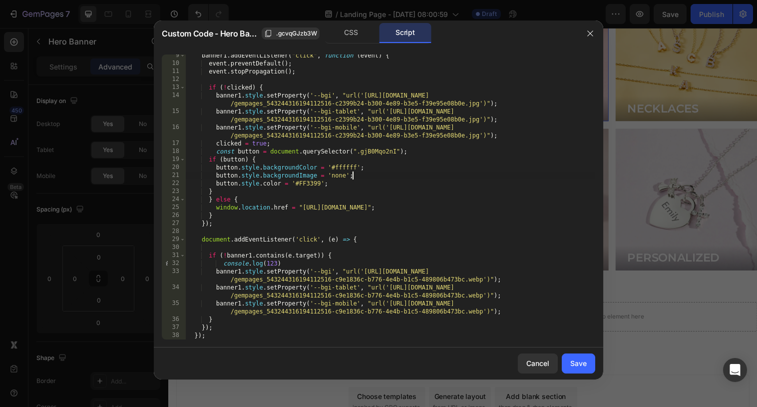
scroll to position [67, 0]
click at [351, 36] on div "CSS" at bounding box center [351, 33] width 52 height 20
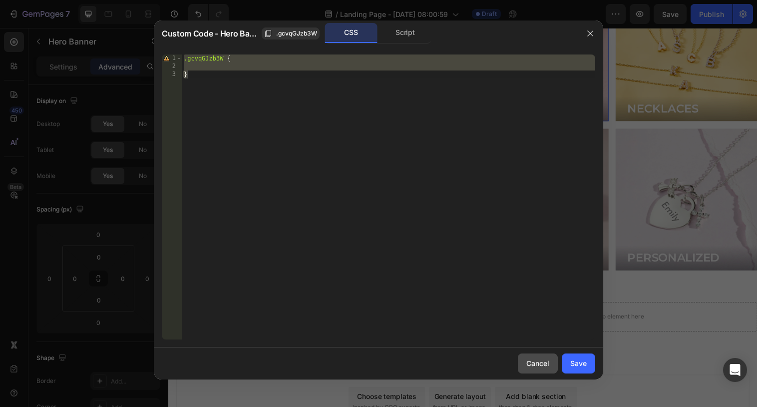
click at [539, 372] on button "Cancel" at bounding box center [538, 363] width 40 height 20
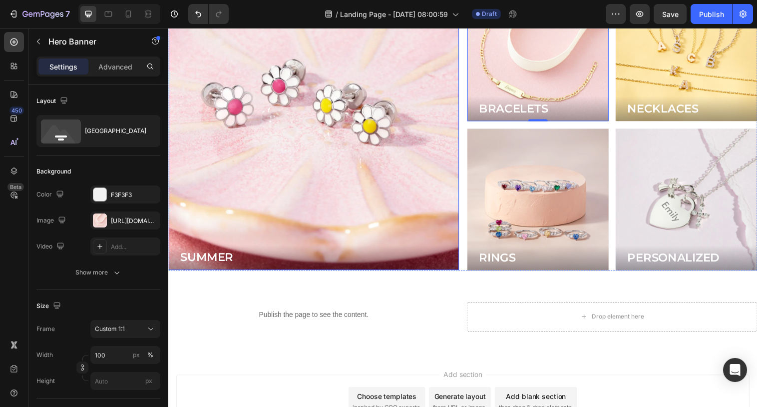
click at [338, 187] on div "Background Image" at bounding box center [316, 127] width 296 height 296
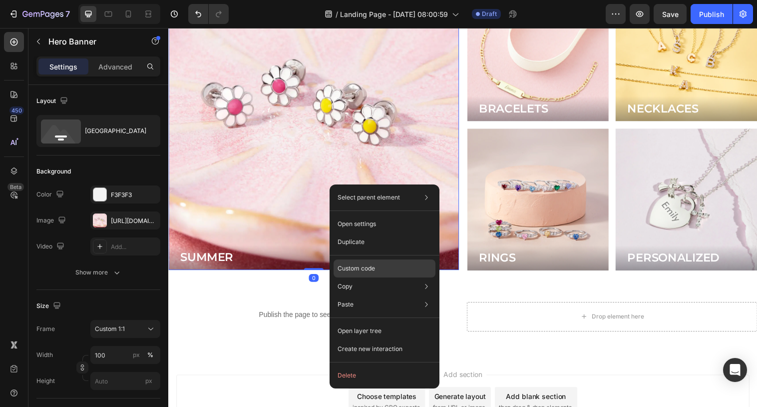
click at [352, 295] on div "Custom code" at bounding box center [385, 304] width 102 height 18
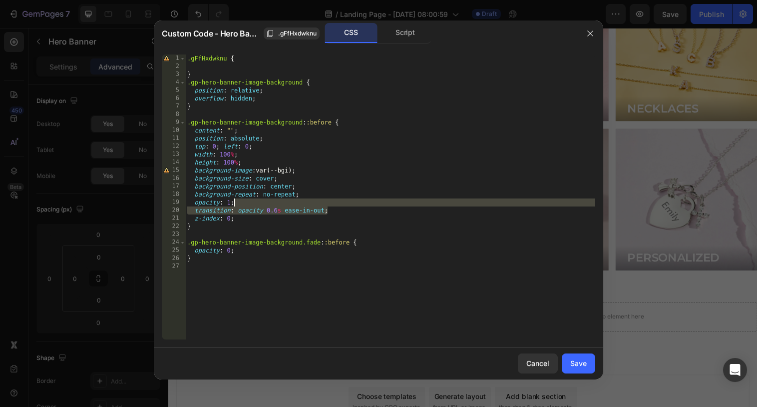
drag, startPoint x: 339, startPoint y: 210, endPoint x: 242, endPoint y: 205, distance: 97.5
click at [242, 205] on div ".gFfHxdwknu { } .gp-hero-banner-image-background { position : relative ; overfl…" at bounding box center [390, 204] width 410 height 301
click at [266, 96] on div ".gFfHxdwknu { } .gp-hero-banner-image-background { position : relative ; overfl…" at bounding box center [390, 204] width 410 height 301
type textarea "overflow: hidden;"
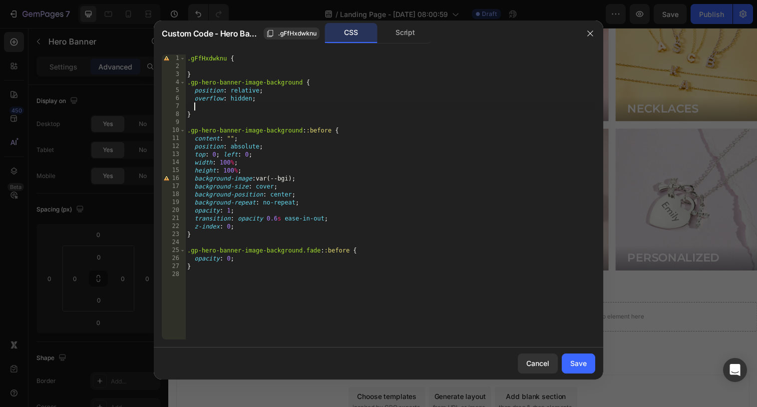
paste textarea "transition: opacity 0.6s ease-in-out;"
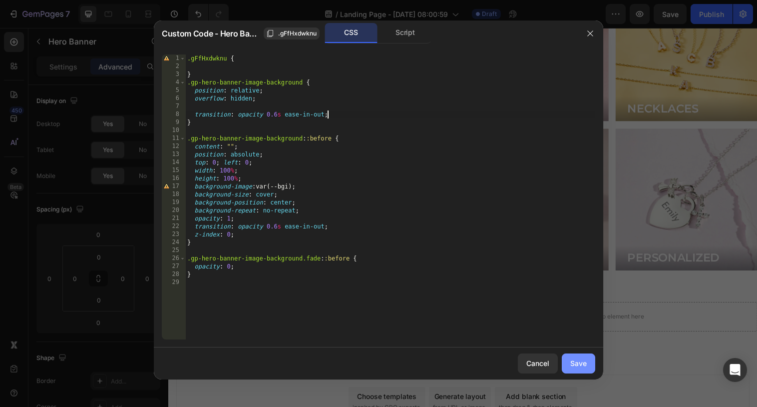
type textarea "transition: opacity 0.6s ease-in-out;"
click at [585, 359] on div "Save" at bounding box center [579, 363] width 16 height 10
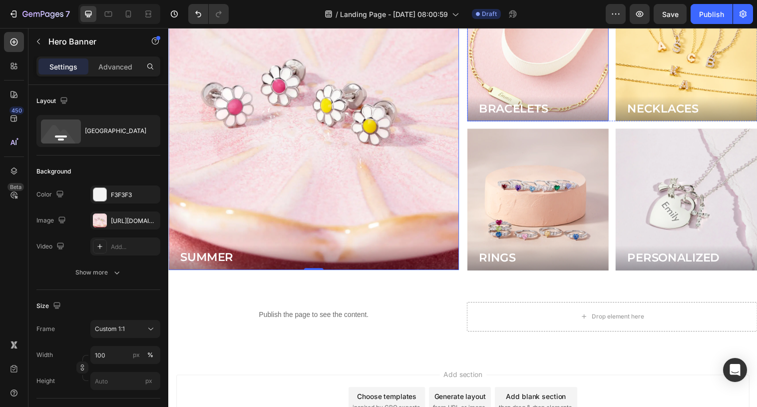
click at [572, 61] on div "Background Image" at bounding box center [544, 50] width 173 height 173
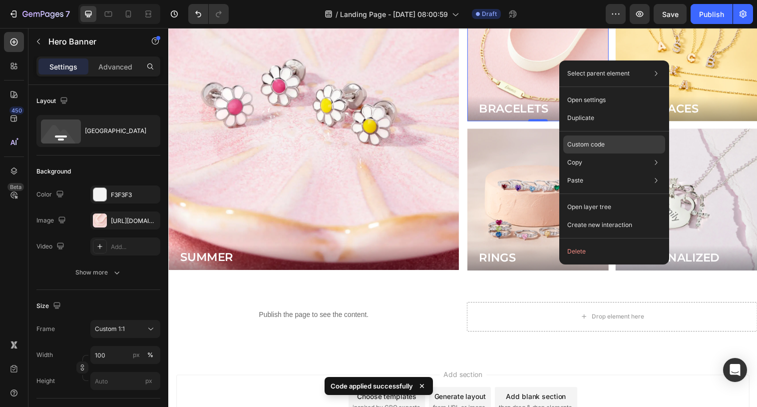
click at [580, 145] on p "Custom code" at bounding box center [586, 144] width 37 height 9
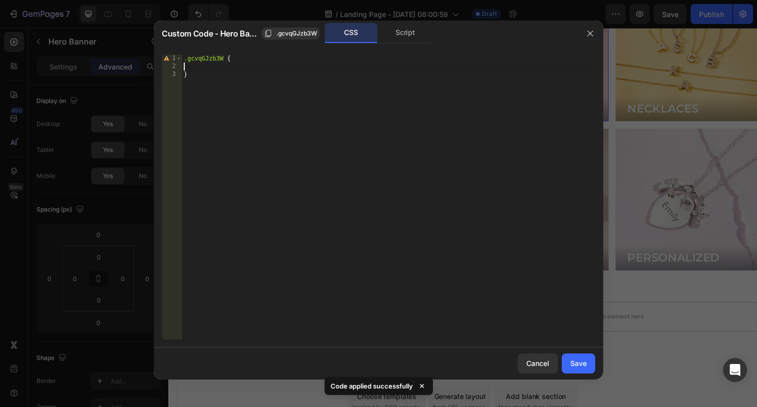
click at [338, 64] on div ".gcvqGJzb3W { }" at bounding box center [389, 204] width 414 height 301
paste textarea "transition: opacity 0.6s ease-in-out;"
click at [408, 31] on div "Script" at bounding box center [405, 33] width 52 height 20
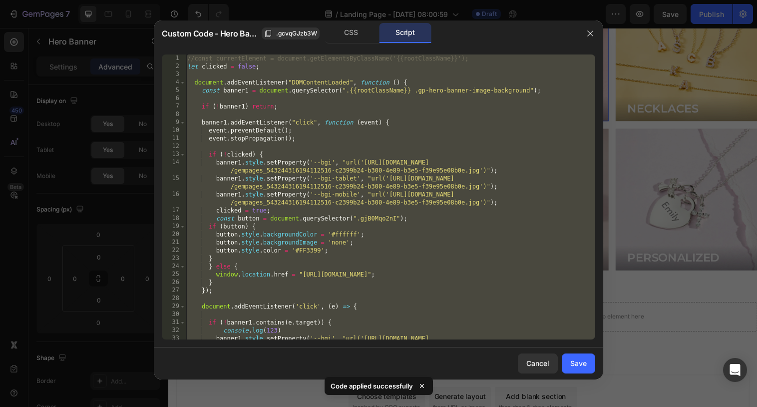
type textarea "}); });"
click at [401, 145] on div "//const currentElement = document.getElementsByClassName('{{rootClassName}}'); …" at bounding box center [390, 208] width 410 height 309
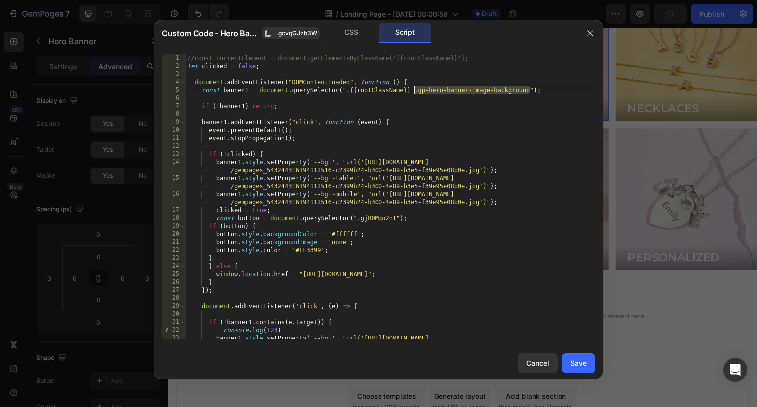
drag, startPoint x: 529, startPoint y: 91, endPoint x: 416, endPoint y: 89, distance: 113.4
click at [416, 89] on div "//const currentElement = document.getElementsByClassName('{{rootClassName}}'); …" at bounding box center [390, 208] width 410 height 309
click at [364, 42] on div "CSS" at bounding box center [351, 33] width 52 height 20
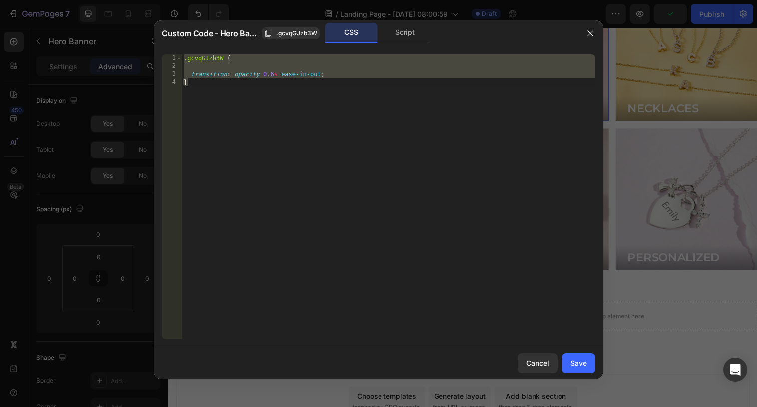
type textarea "transition: opacity 0.6s ease-in-out; }"
click at [215, 63] on div ".gcvqGJzb3W { transition : opacity 0.6 s ease-in-out ; }" at bounding box center [389, 204] width 414 height 301
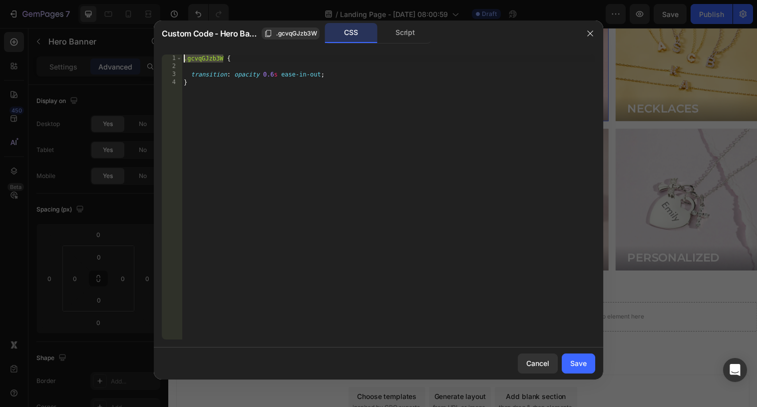
drag, startPoint x: 225, startPoint y: 60, endPoint x: 185, endPoint y: 57, distance: 40.1
click at [185, 57] on div ".gcvqGJzb3W { transition : opacity 0.6 s ease-in-out ; }" at bounding box center [389, 204] width 414 height 301
paste textarea "p-hero-banner-image-background"
type textarea ".gp-hero-banner-image-background {"
drag, startPoint x: 195, startPoint y: 67, endPoint x: 235, endPoint y: 64, distance: 40.0
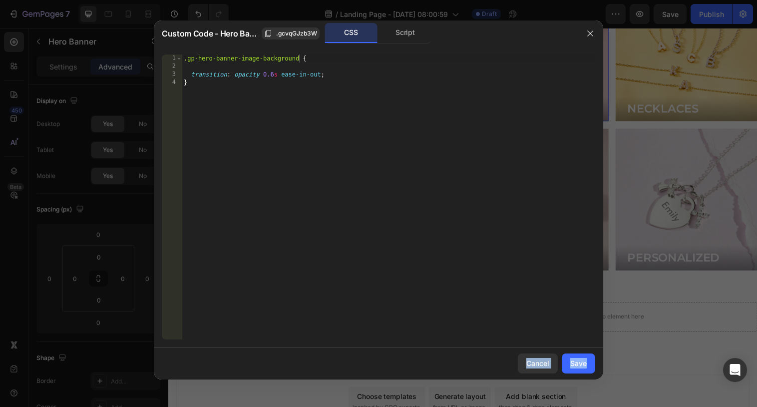
click at [235, 64] on body "7 Version history / Landing Page - [DATE] 08:00:59 Draft Preview Save Publish 4…" at bounding box center [378, 55] width 757 height 111
click at [235, 64] on div ".gp-hero-banner-image-background { transition : opacity 0.6 s ease-in-out ; }" at bounding box center [389, 204] width 414 height 301
type textarea "\"
type textarea ".gp-hero-banner-image-background {"
click at [584, 357] on button "Save" at bounding box center [578, 363] width 33 height 20
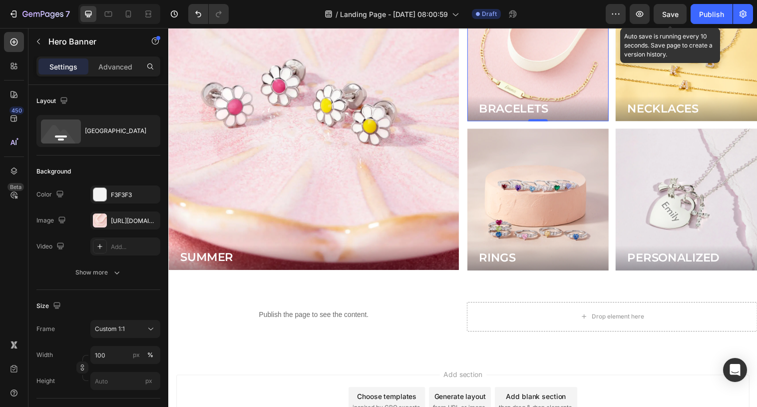
click at [674, 15] on span "Save" at bounding box center [670, 14] width 16 height 8
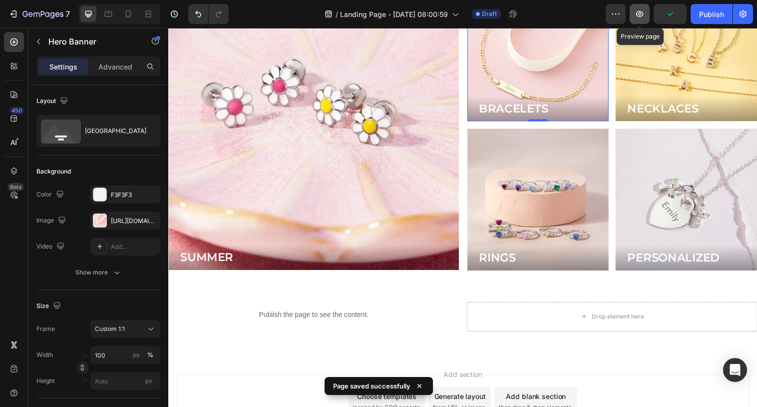
click at [638, 13] on icon "button" at bounding box center [640, 14] width 10 height 10
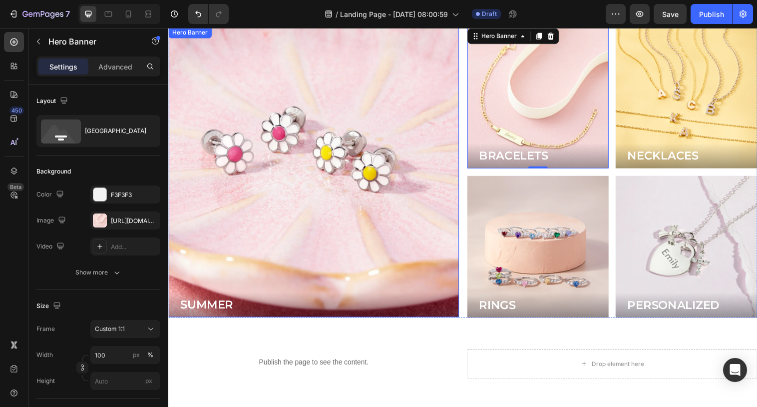
scroll to position [0, 0]
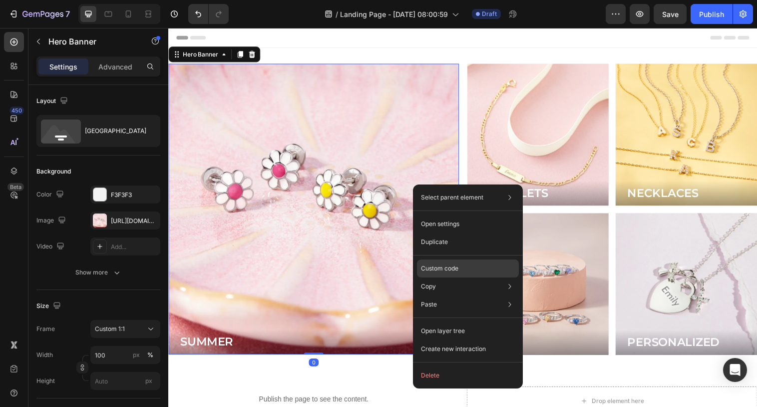
click at [460, 295] on div "Custom code" at bounding box center [468, 304] width 102 height 18
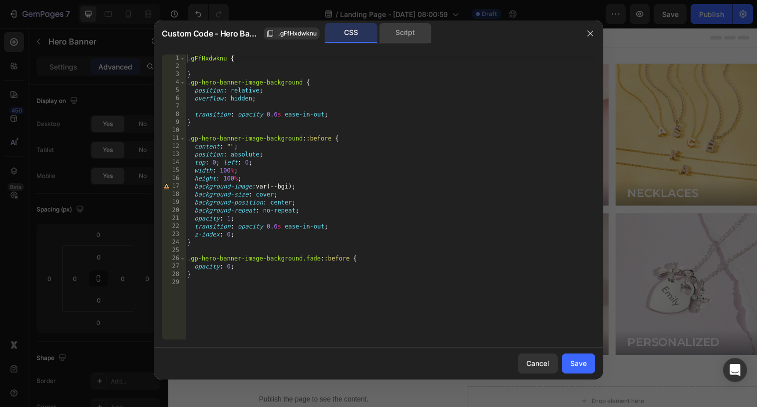
click at [406, 29] on div "Script" at bounding box center [405, 33] width 52 height 20
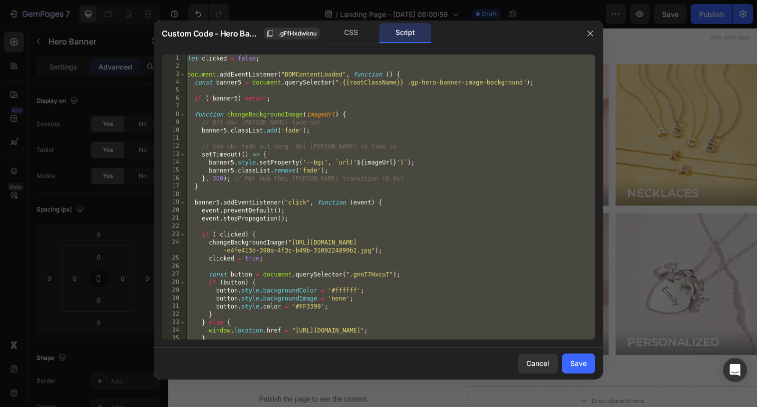
click at [376, 128] on div "let clicked = false ; document . addEventListener ( "DOMContentLoaded" , functi…" at bounding box center [390, 204] width 410 height 301
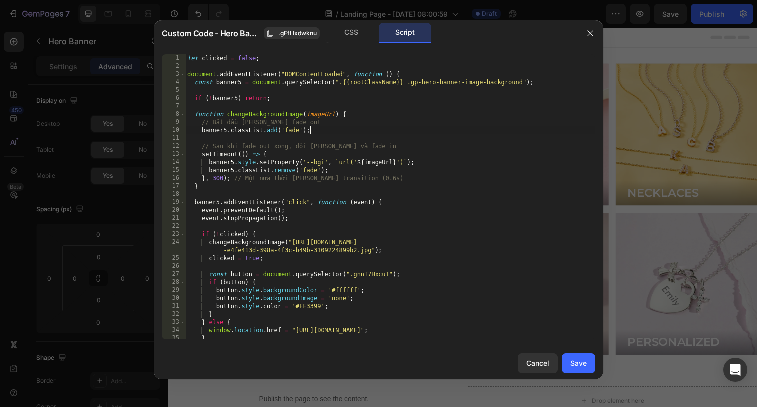
type textarea "});"
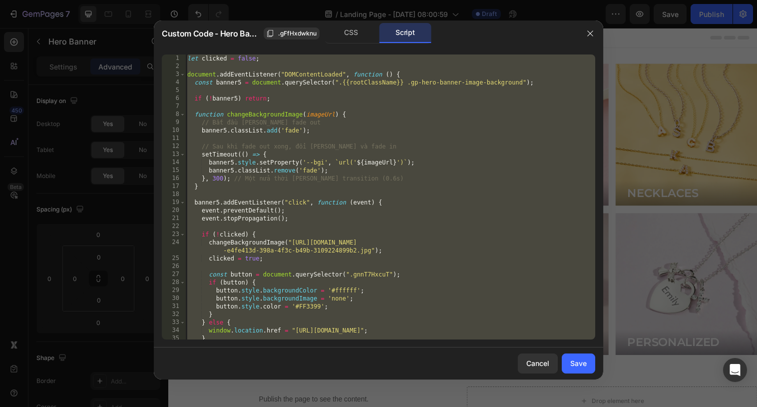
paste textarea
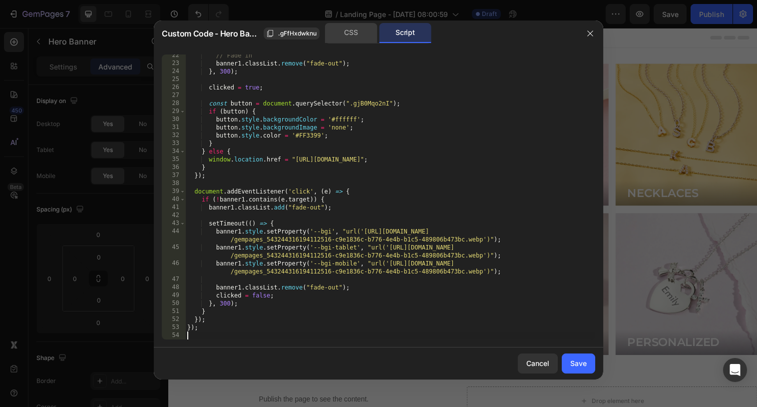
click at [348, 25] on div "CSS" at bounding box center [351, 33] width 52 height 20
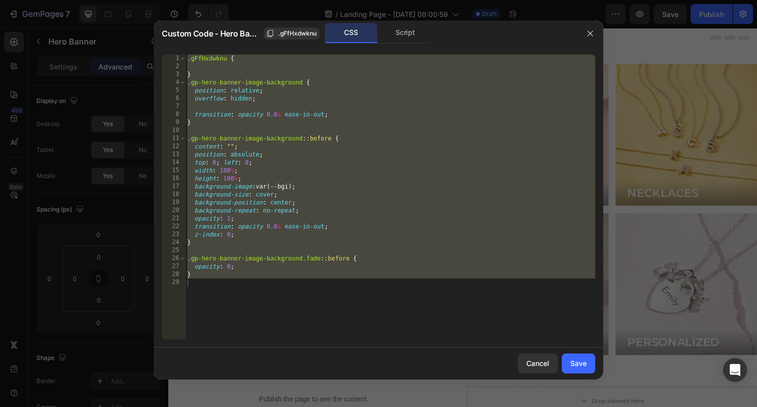
click at [358, 160] on div ".gFfHxdwknu { } .gp-hero-banner-image-background { position : relative ; overfl…" at bounding box center [390, 204] width 410 height 301
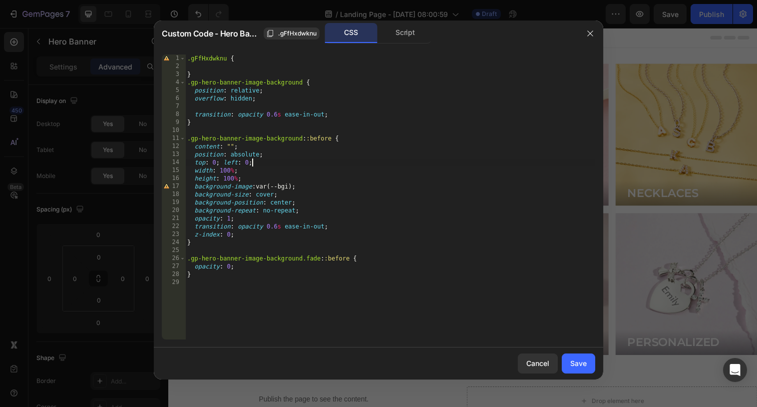
type textarea "}"
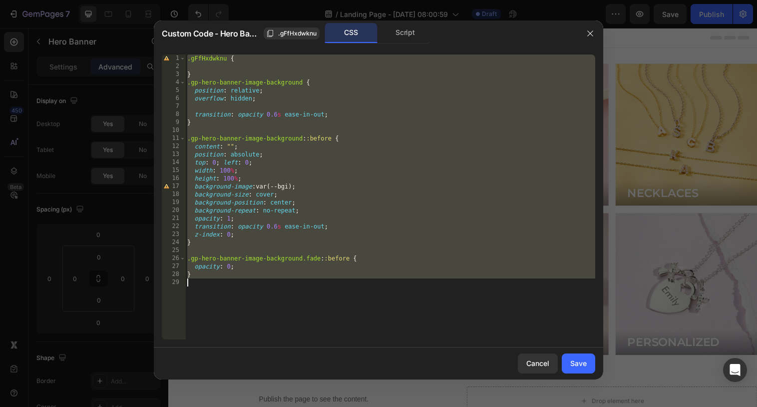
paste textarea
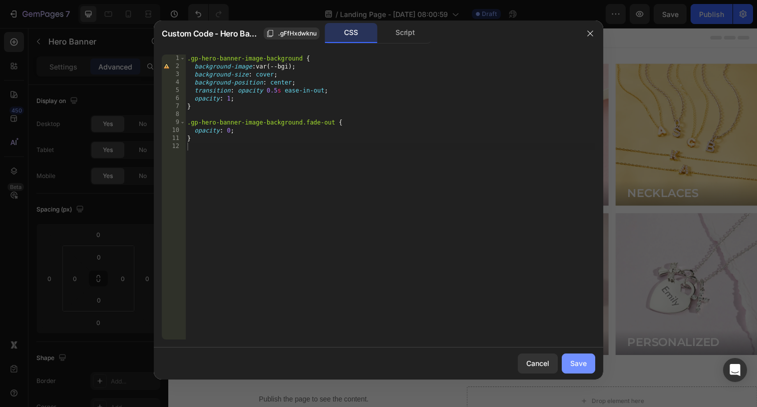
click at [581, 360] on div "Save" at bounding box center [579, 363] width 16 height 10
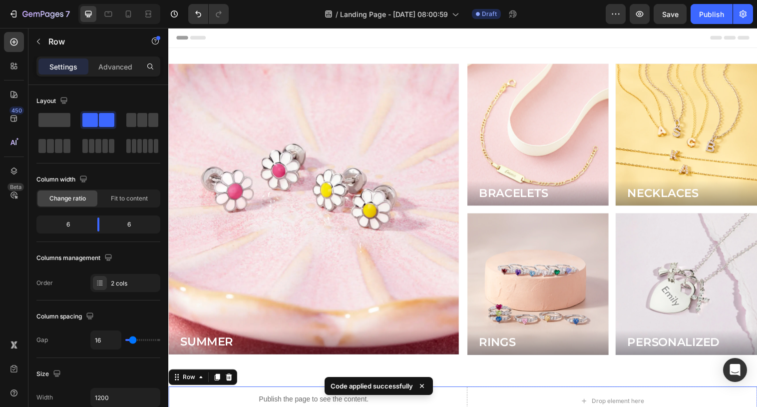
click at [470, 399] on div "Publish the page to see the content. Custom Code Drop element here Row 16" at bounding box center [468, 408] width 600 height 30
click at [227, 386] on icon at bounding box center [230, 383] width 8 height 8
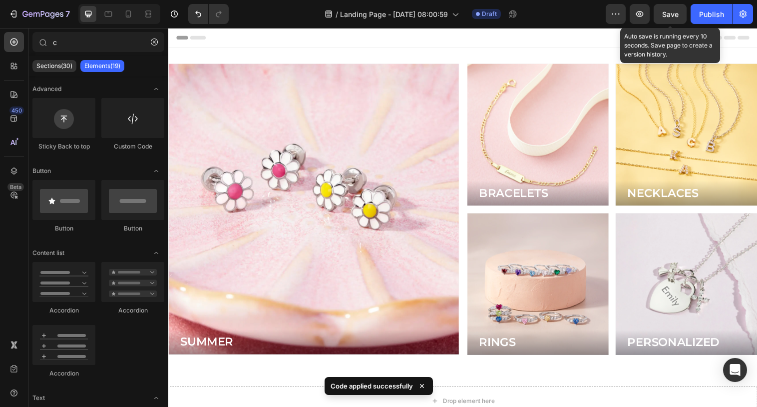
click at [669, 10] on span "Save" at bounding box center [670, 14] width 16 height 8
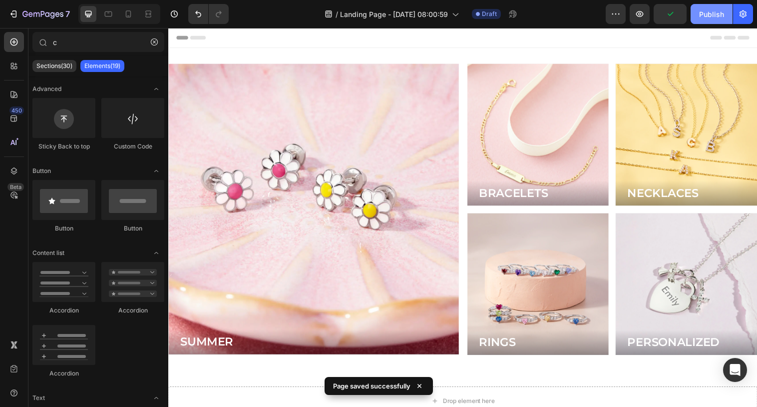
click at [706, 10] on div "Publish" at bounding box center [711, 14] width 25 height 10
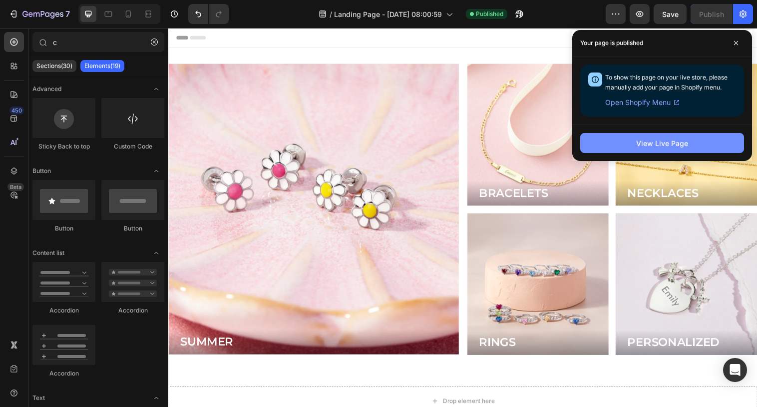
click at [606, 133] on button "View Live Page" at bounding box center [663, 143] width 164 height 20
